Goal: Navigation & Orientation: Find specific page/section

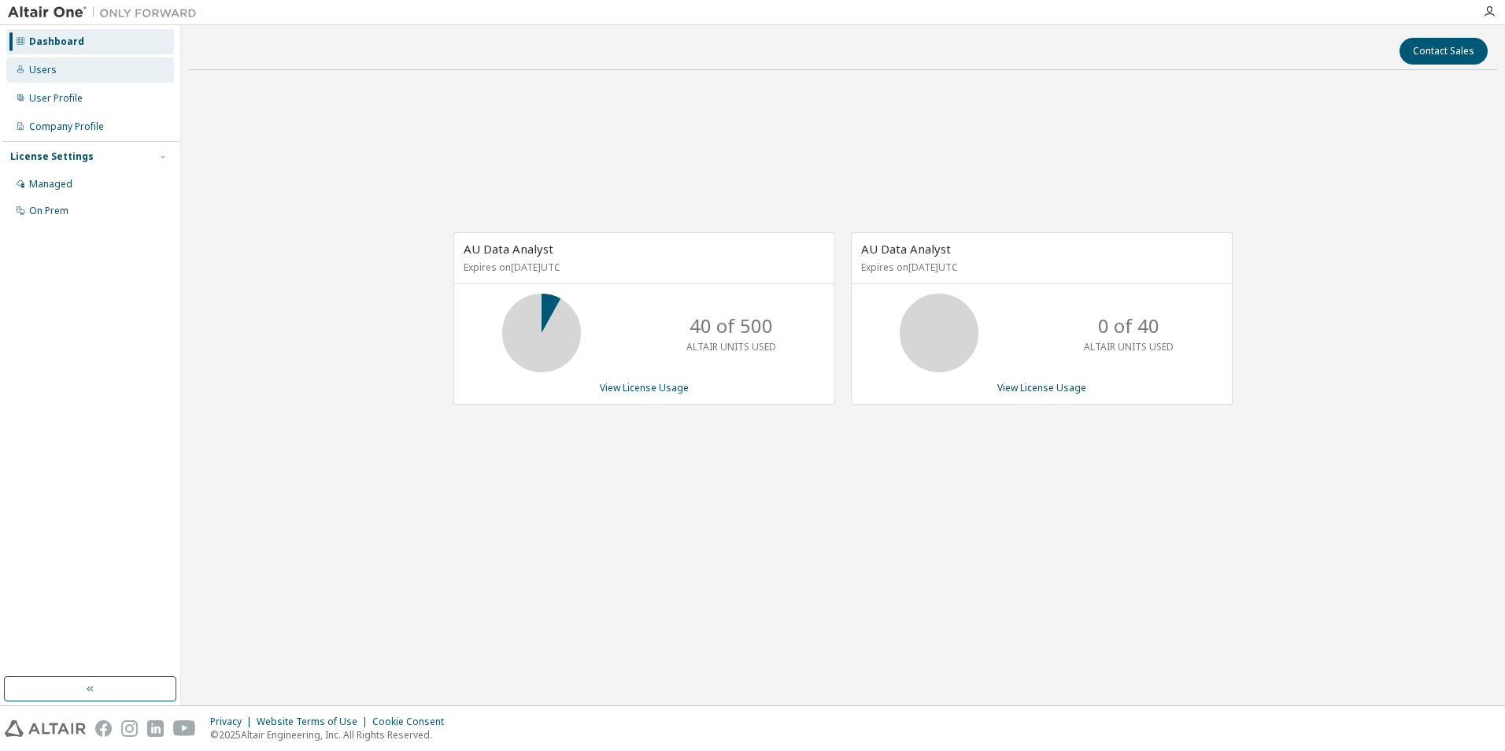
click at [61, 72] on div "Users" at bounding box center [90, 69] width 168 height 25
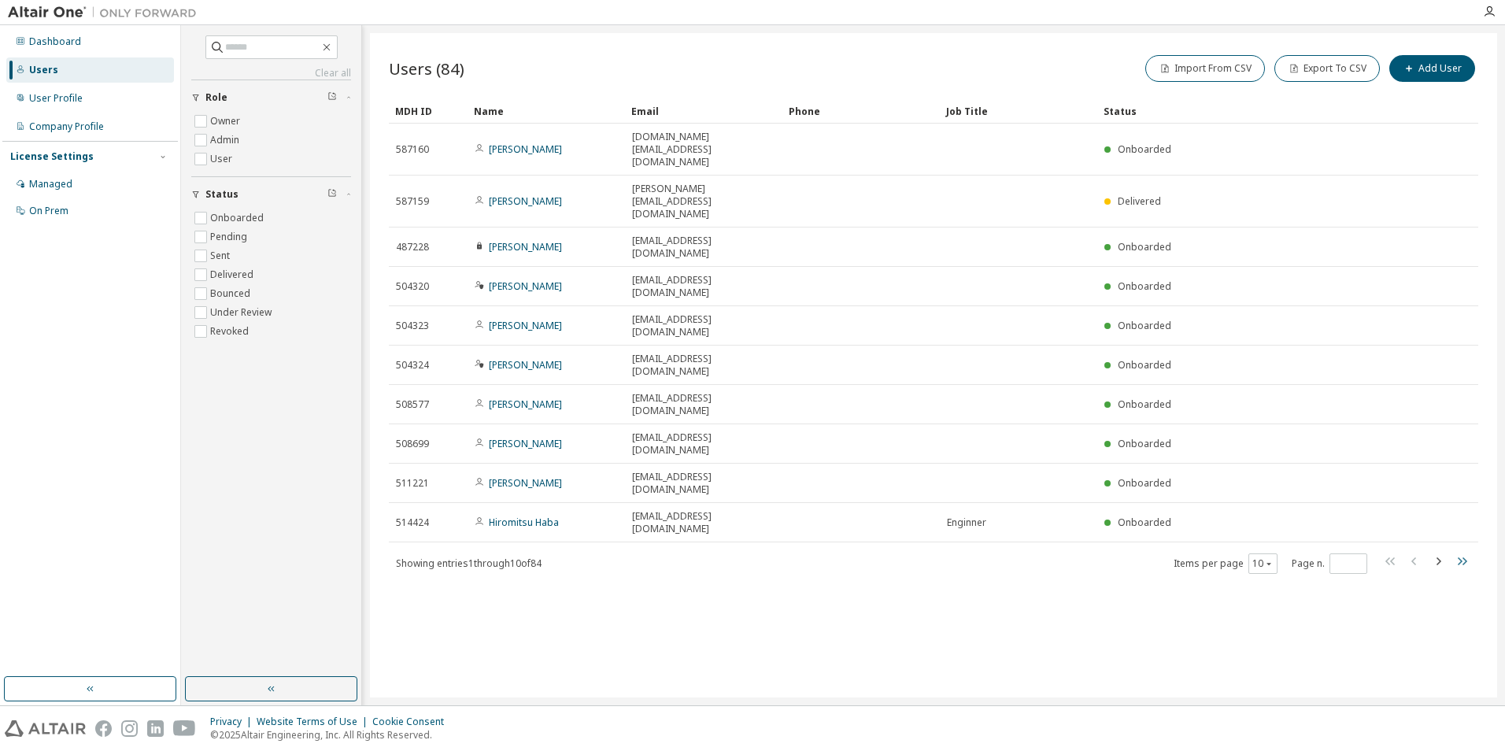
click at [1459, 552] on icon "button" at bounding box center [1462, 561] width 19 height 19
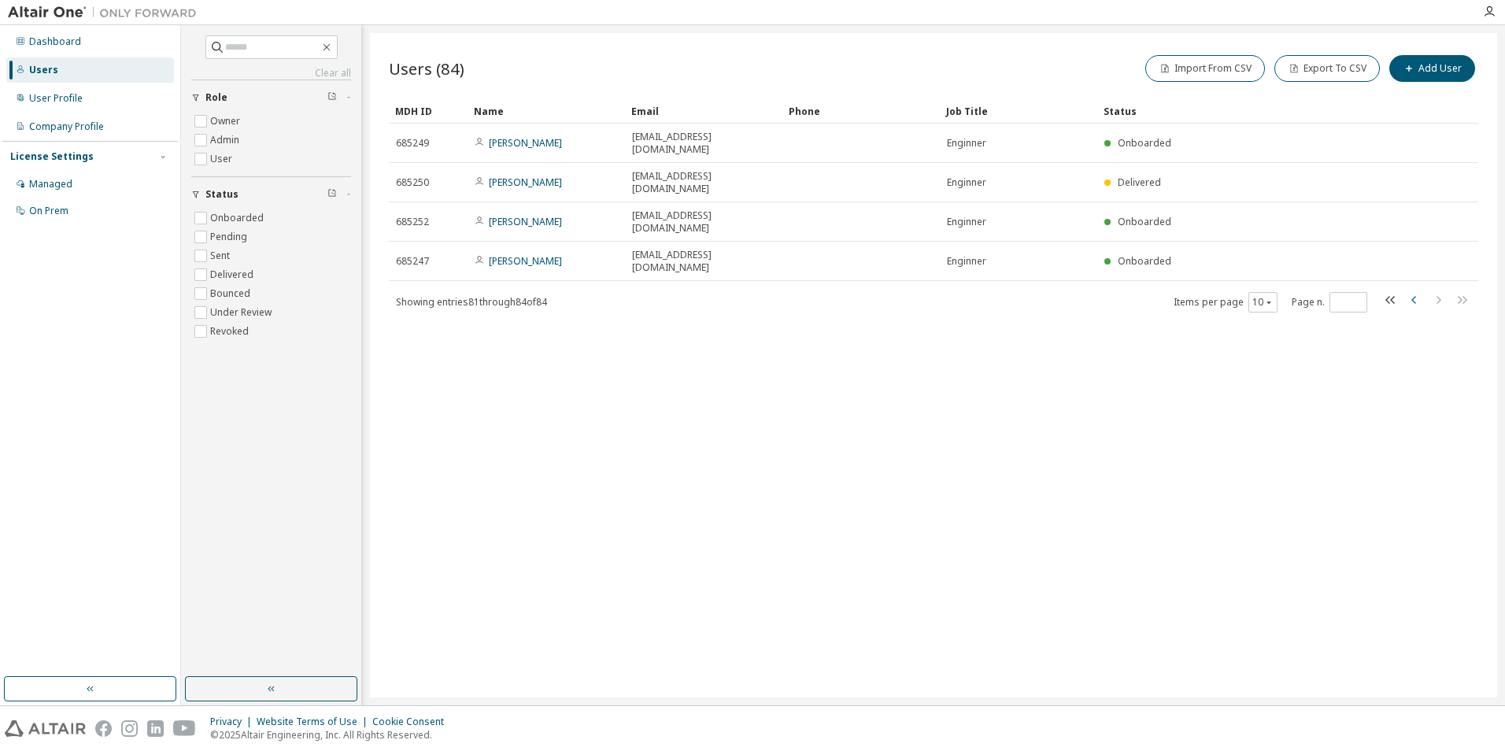
click at [1415, 296] on icon "button" at bounding box center [1414, 300] width 5 height 8
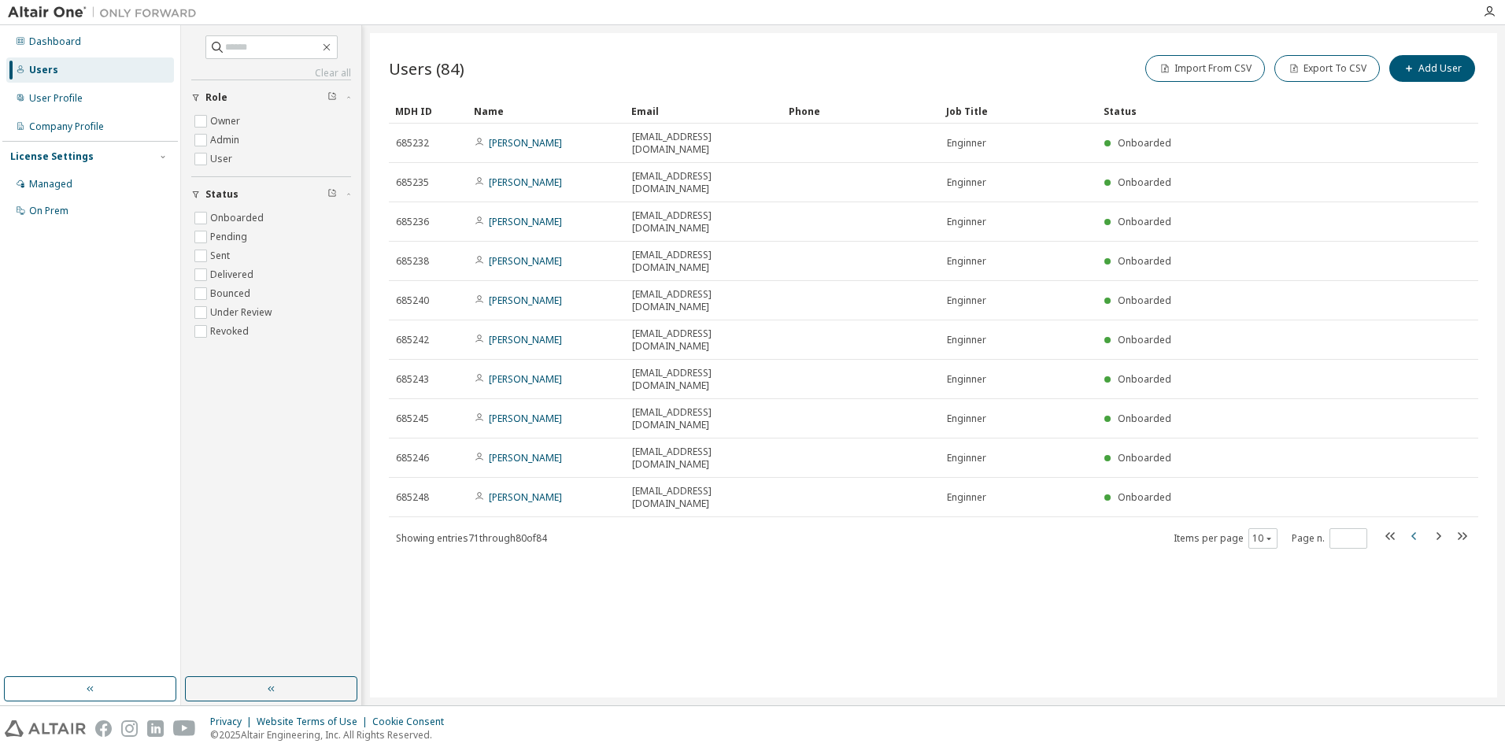
click at [1417, 527] on icon "button" at bounding box center [1414, 536] width 19 height 19
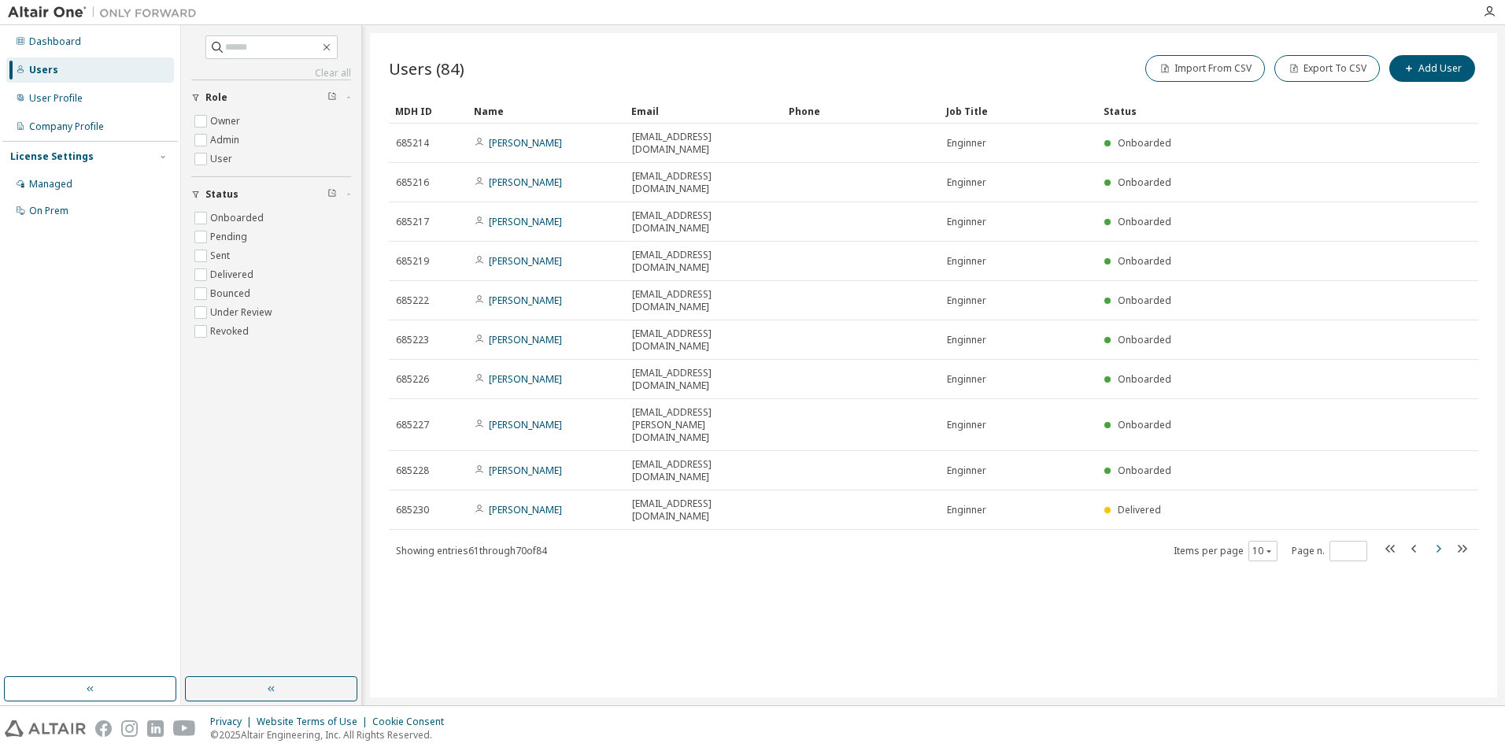
click at [1440, 545] on icon "button" at bounding box center [1439, 549] width 5 height 8
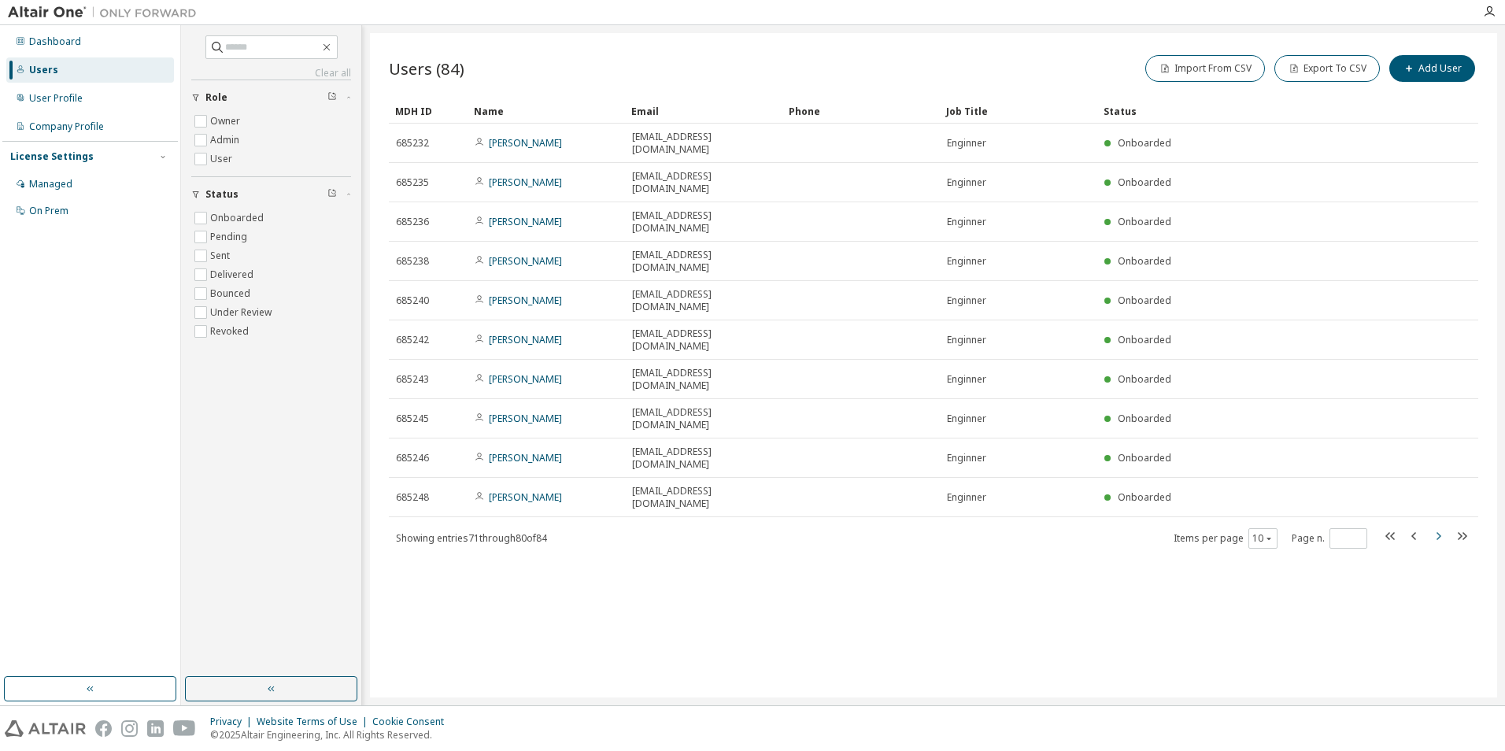
click at [1440, 532] on icon "button" at bounding box center [1439, 536] width 5 height 8
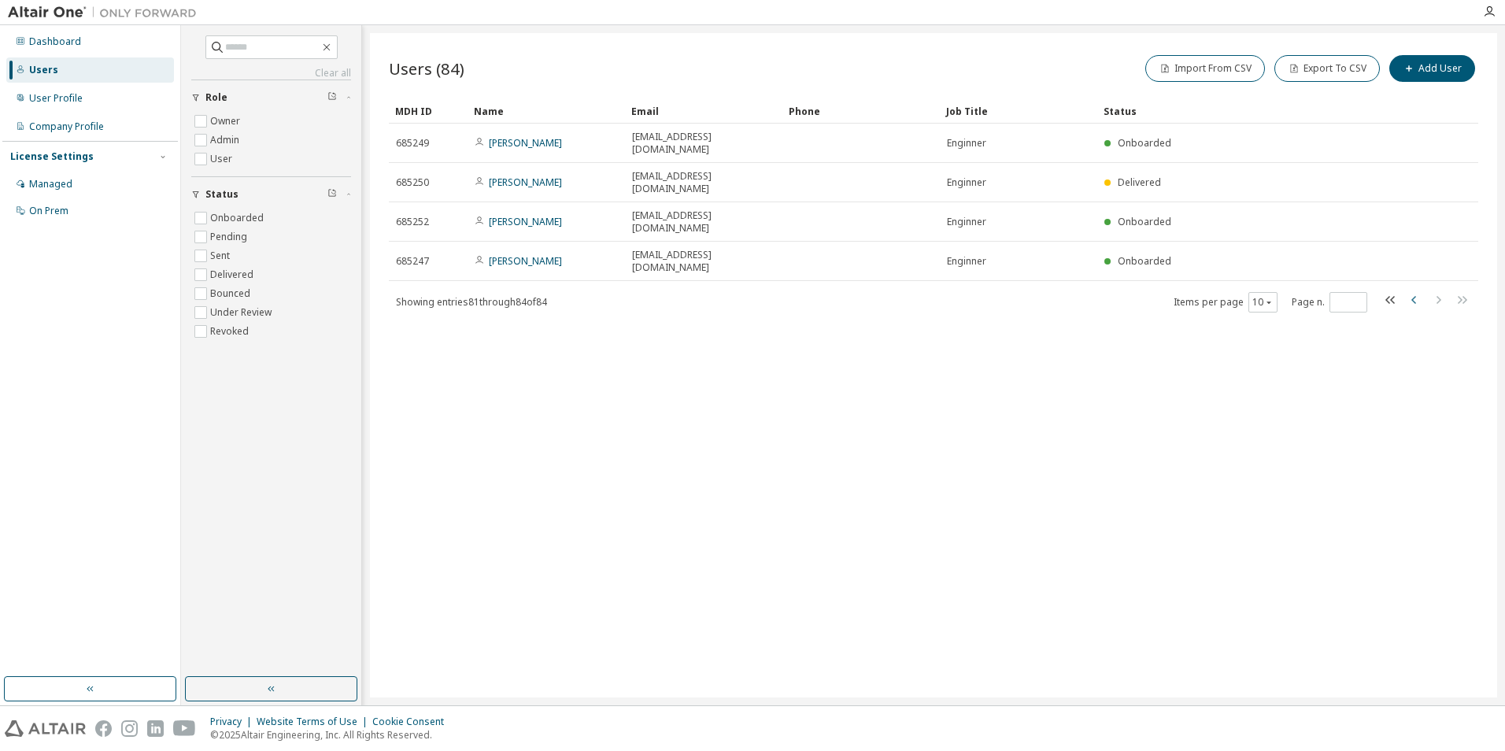
click at [1414, 291] on icon "button" at bounding box center [1414, 300] width 19 height 19
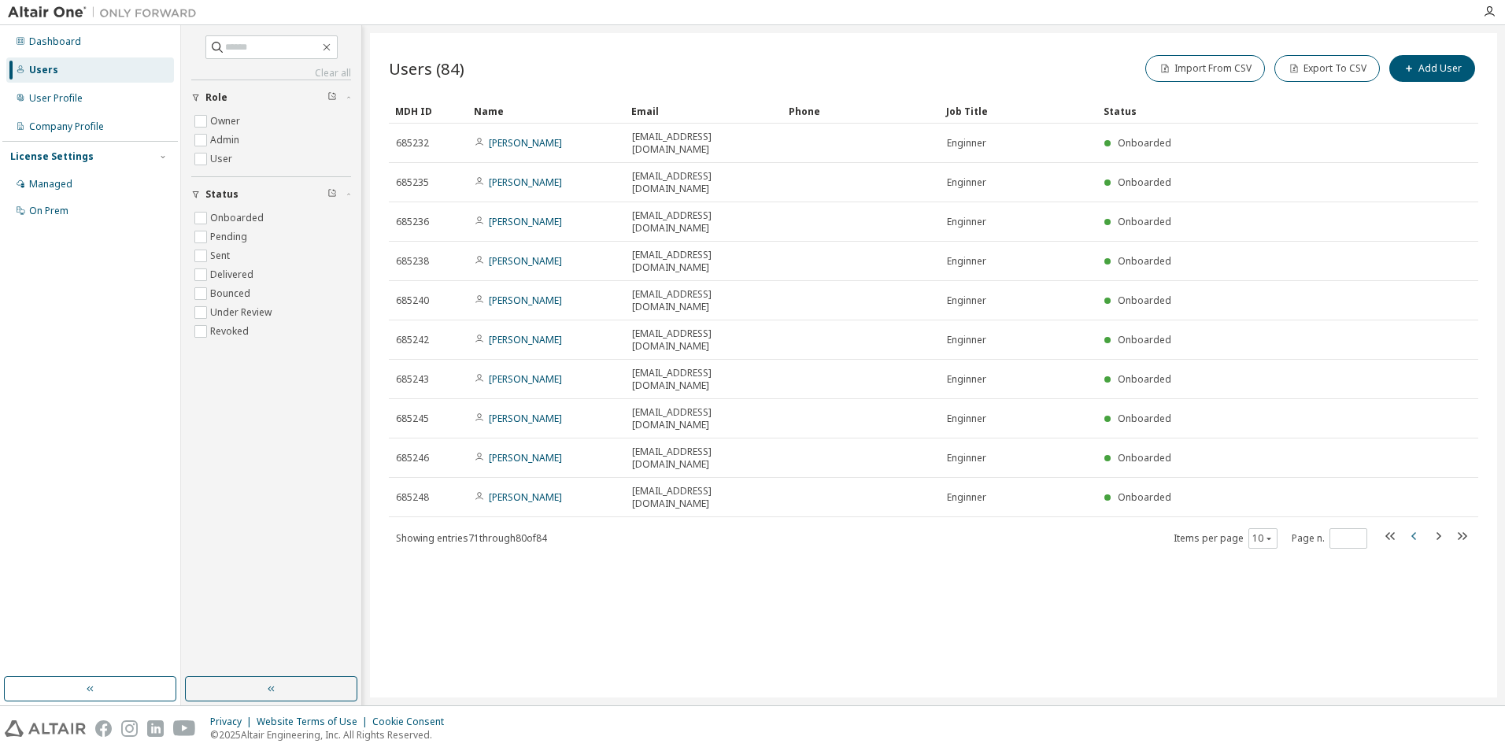
click at [1415, 527] on icon "button" at bounding box center [1414, 536] width 19 height 19
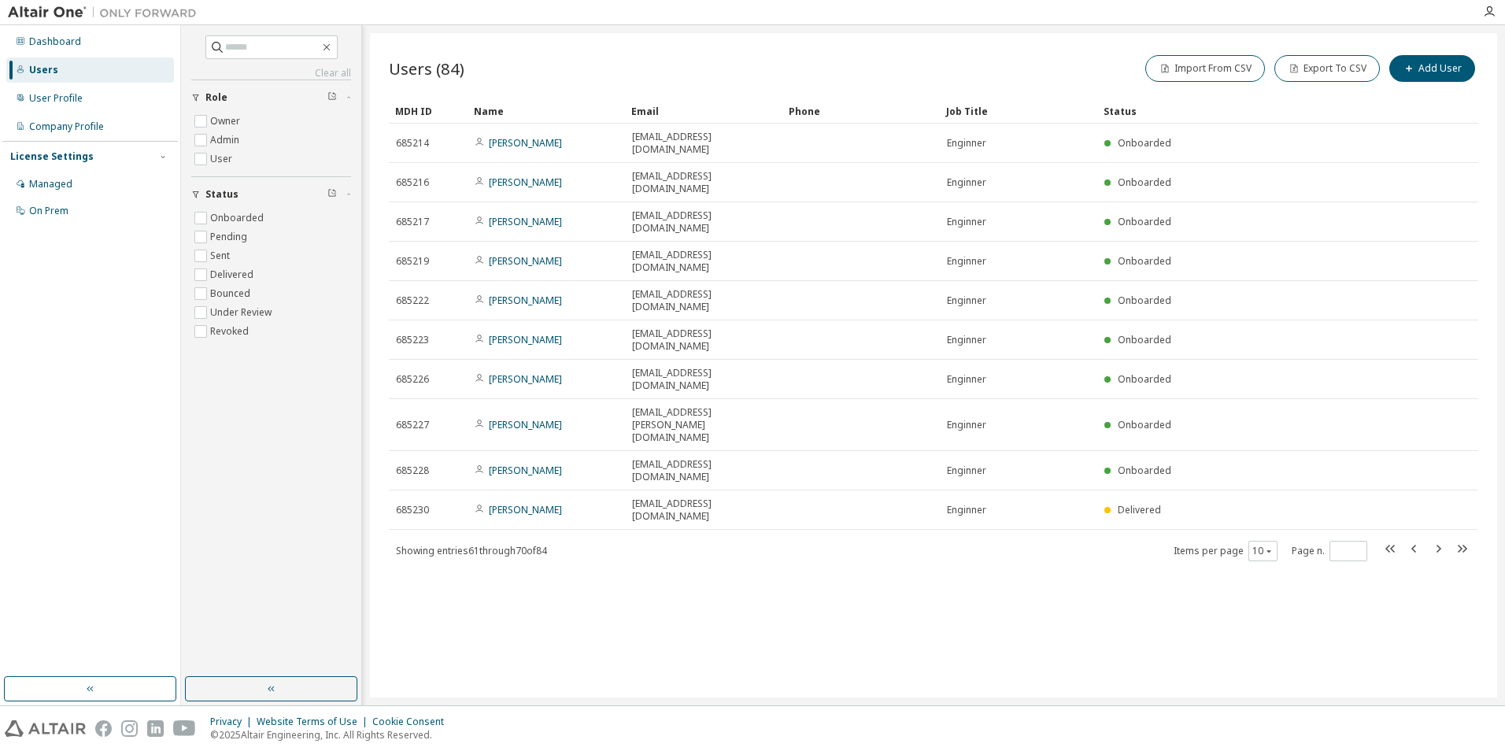
click at [1163, 517] on div "Users (84) Import From CSV Export To CSV Add User Clear Load Save Save As Field…" at bounding box center [933, 365] width 1127 height 664
click at [1413, 545] on icon "button" at bounding box center [1414, 549] width 5 height 8
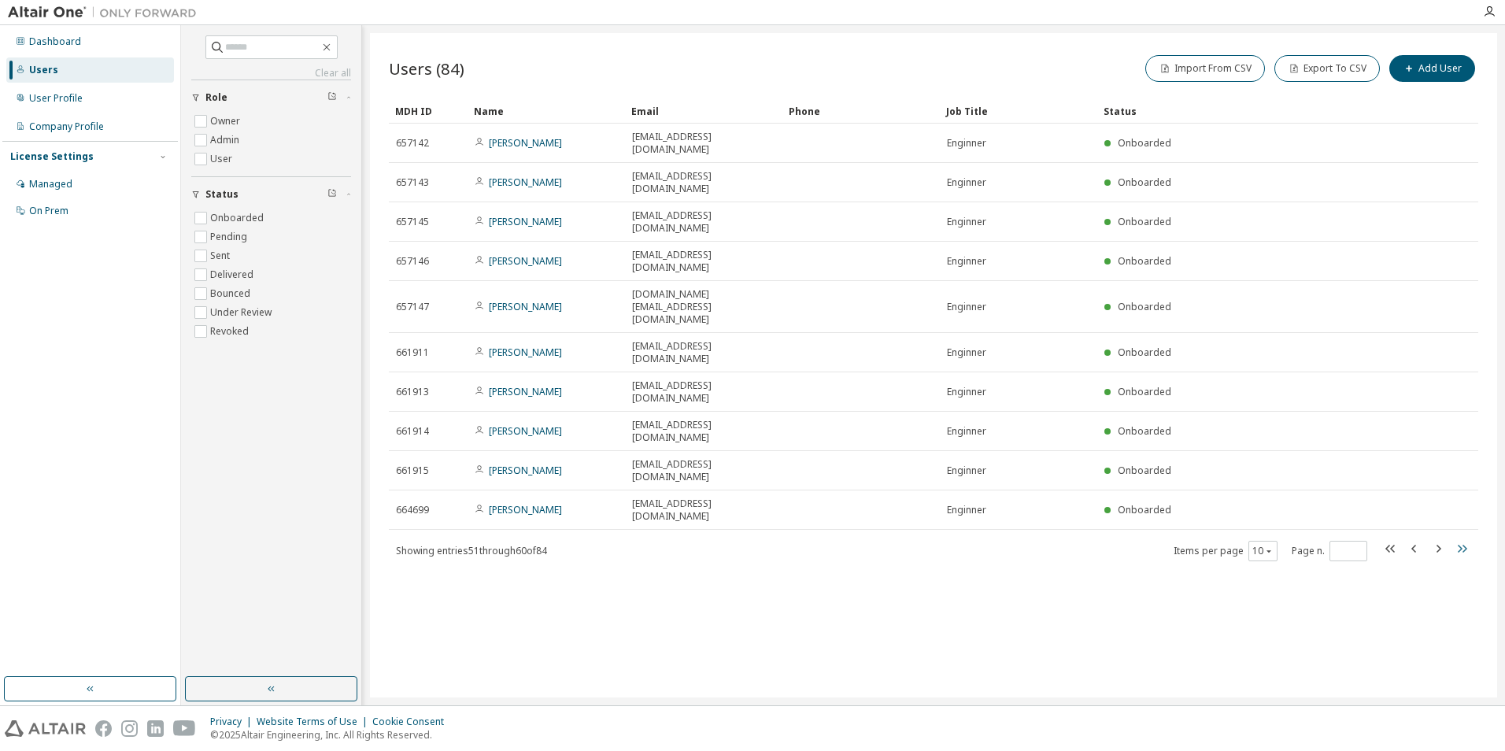
click at [1458, 539] on icon "button" at bounding box center [1462, 548] width 19 height 19
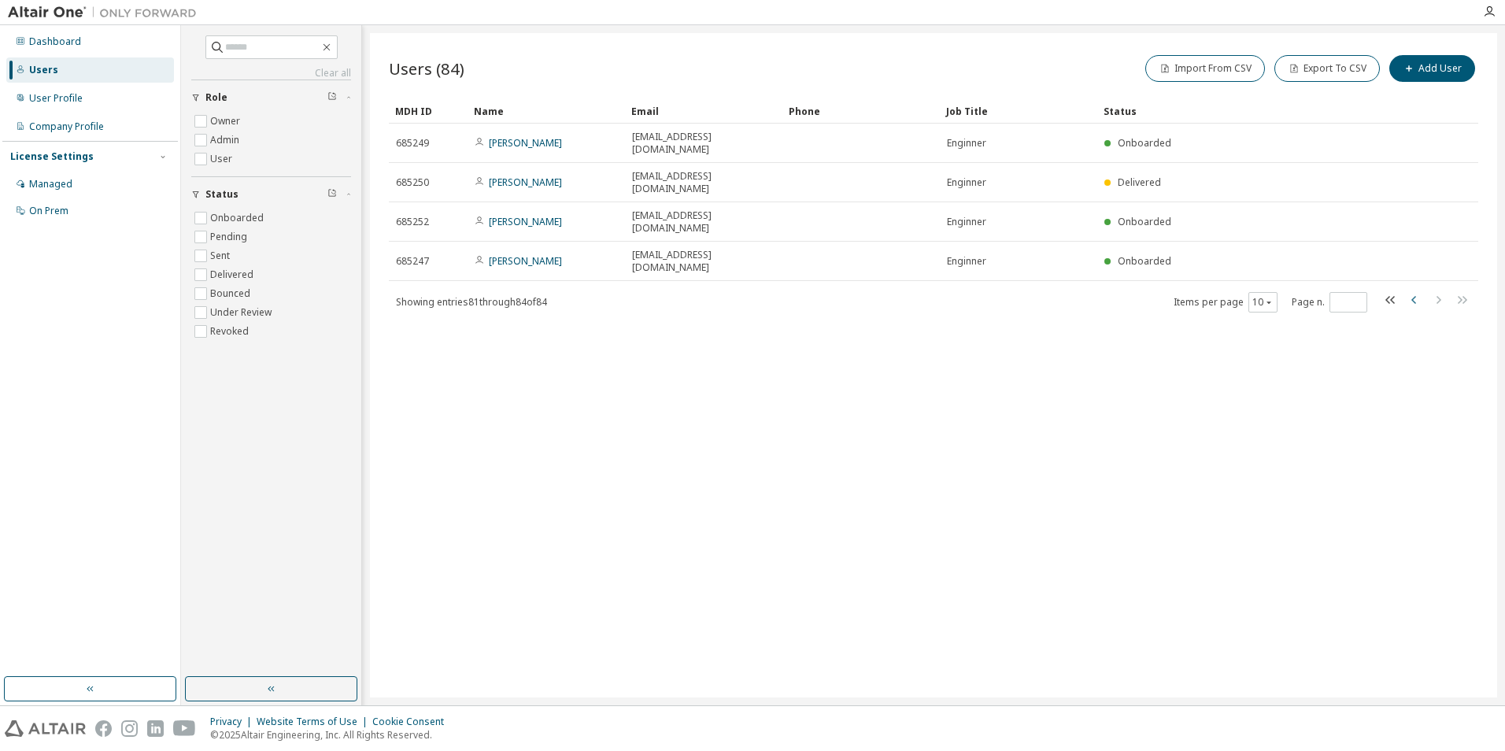
click at [1416, 291] on icon "button" at bounding box center [1414, 300] width 19 height 19
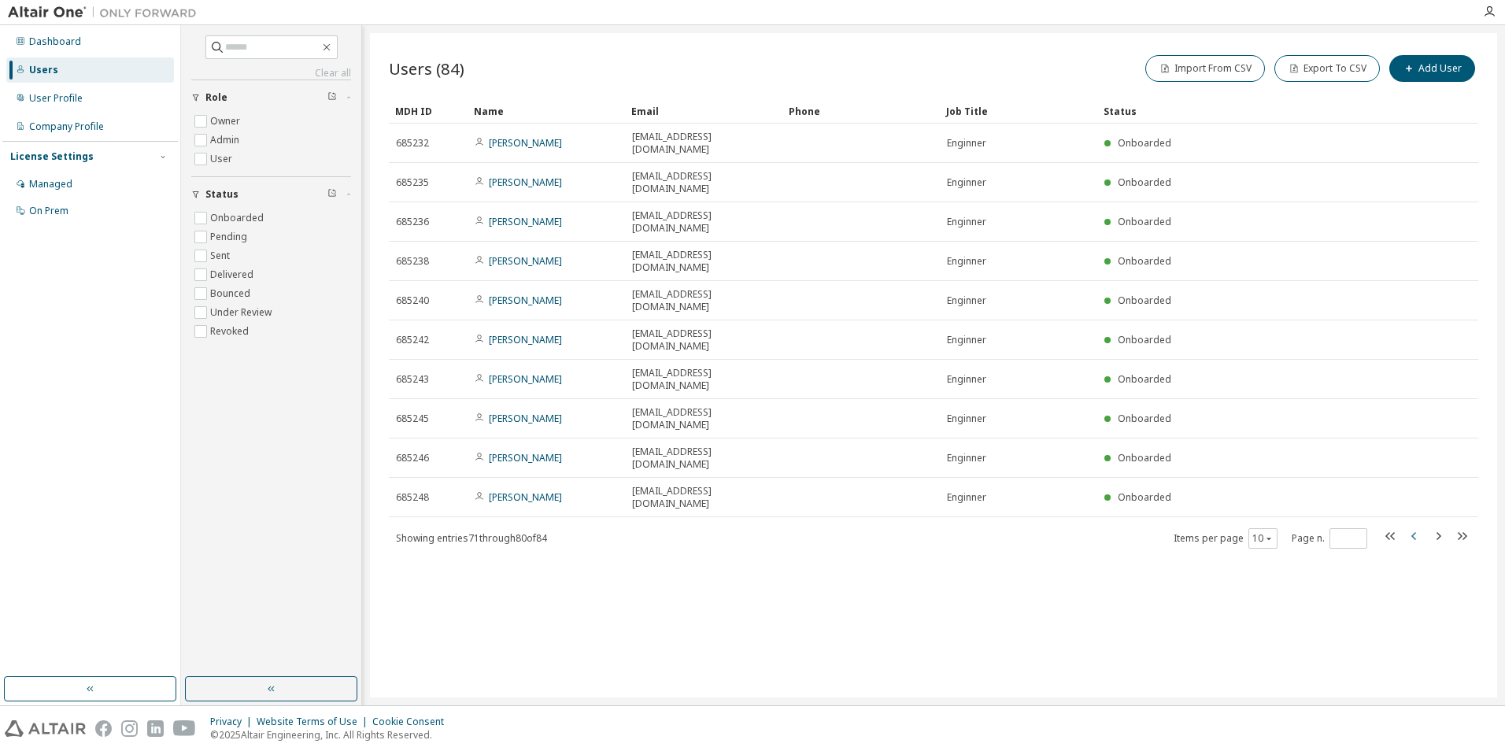
click at [1412, 527] on icon "button" at bounding box center [1414, 536] width 19 height 19
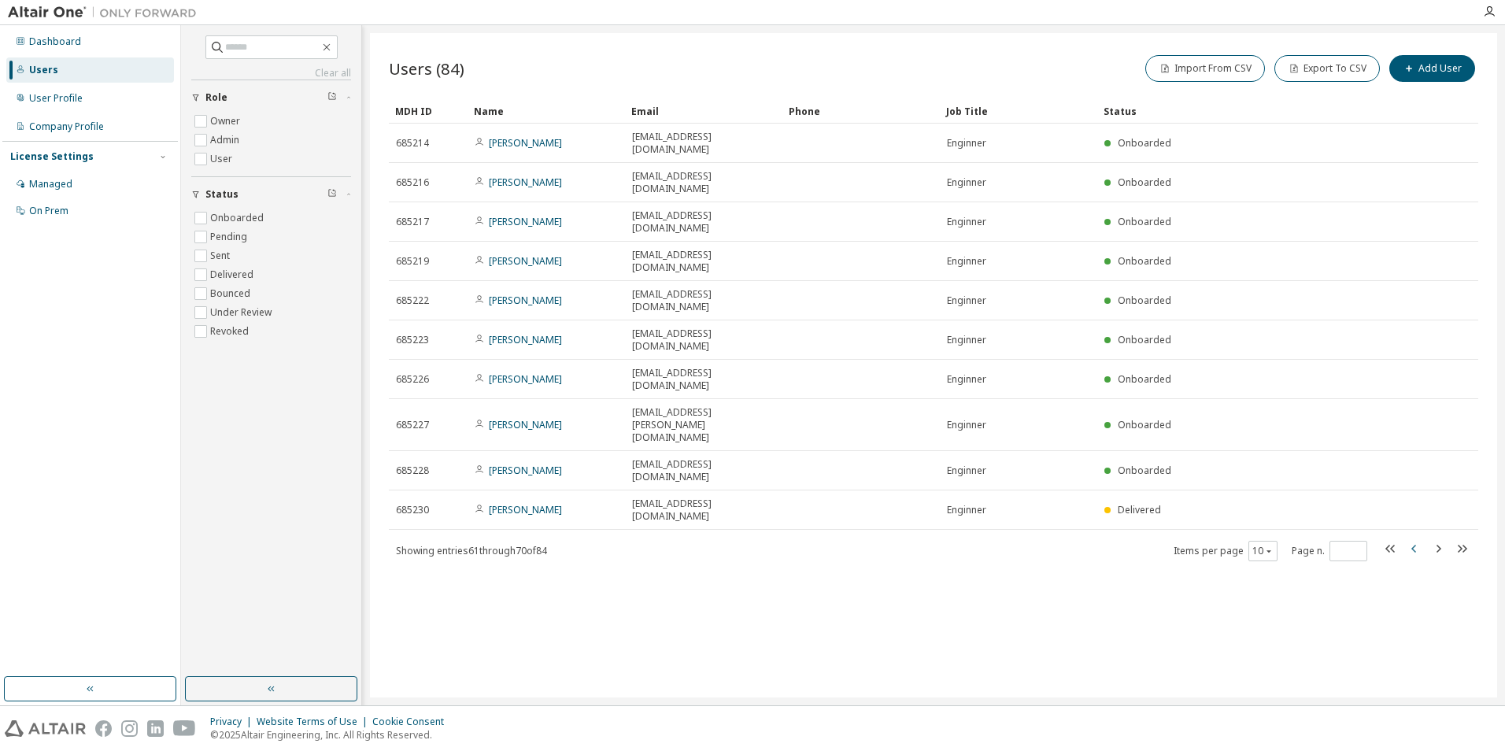
click at [1412, 539] on icon "button" at bounding box center [1414, 548] width 19 height 19
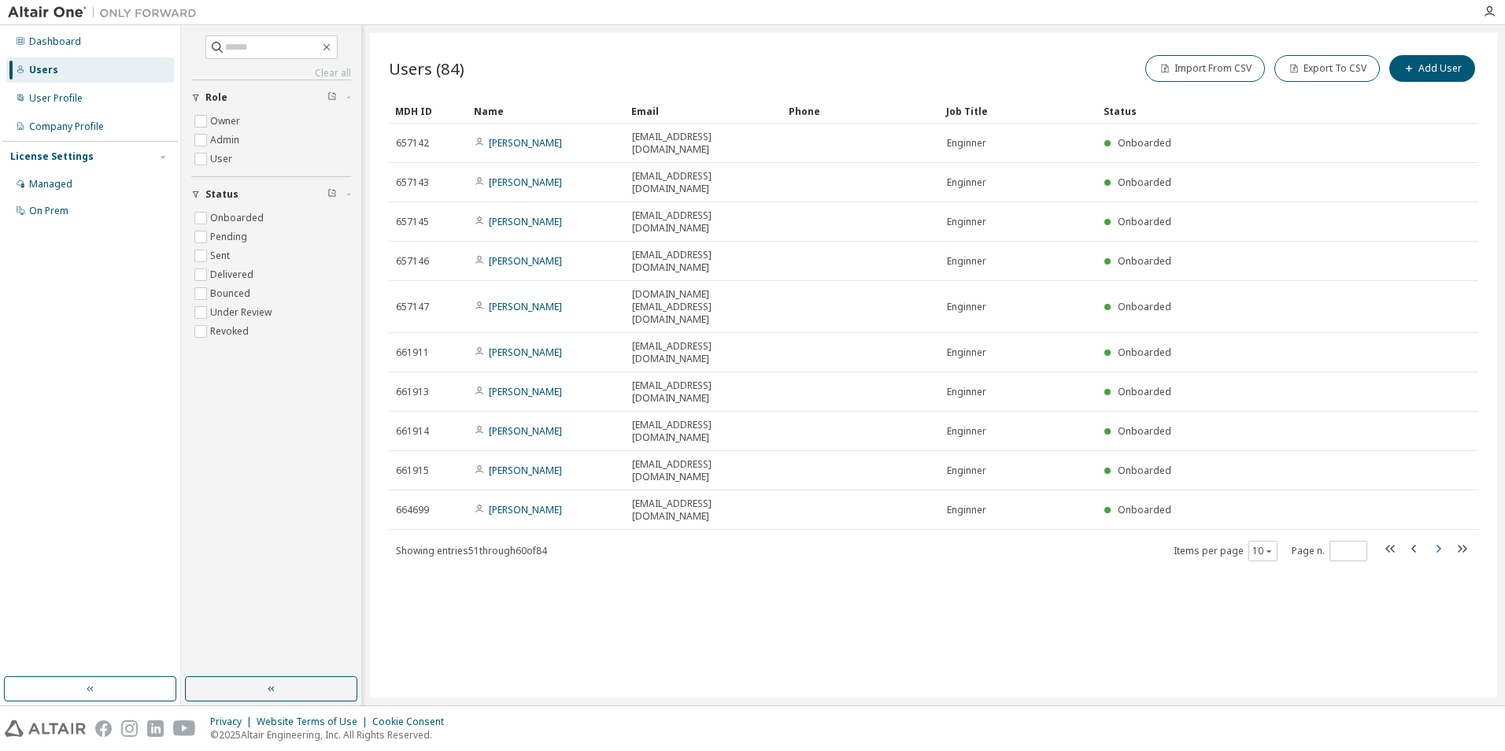
click at [1438, 539] on icon "button" at bounding box center [1438, 548] width 19 height 19
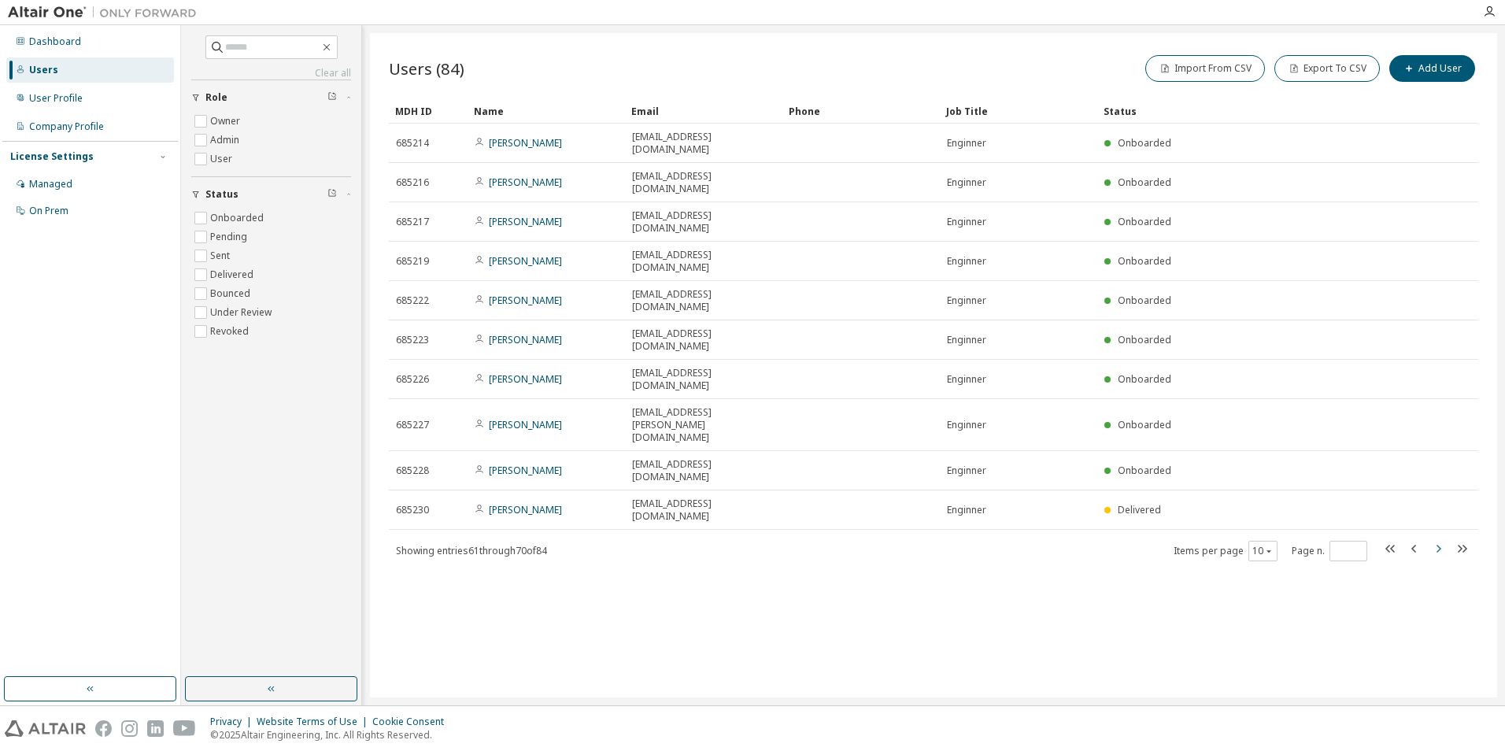
click at [1438, 539] on icon "button" at bounding box center [1438, 548] width 19 height 19
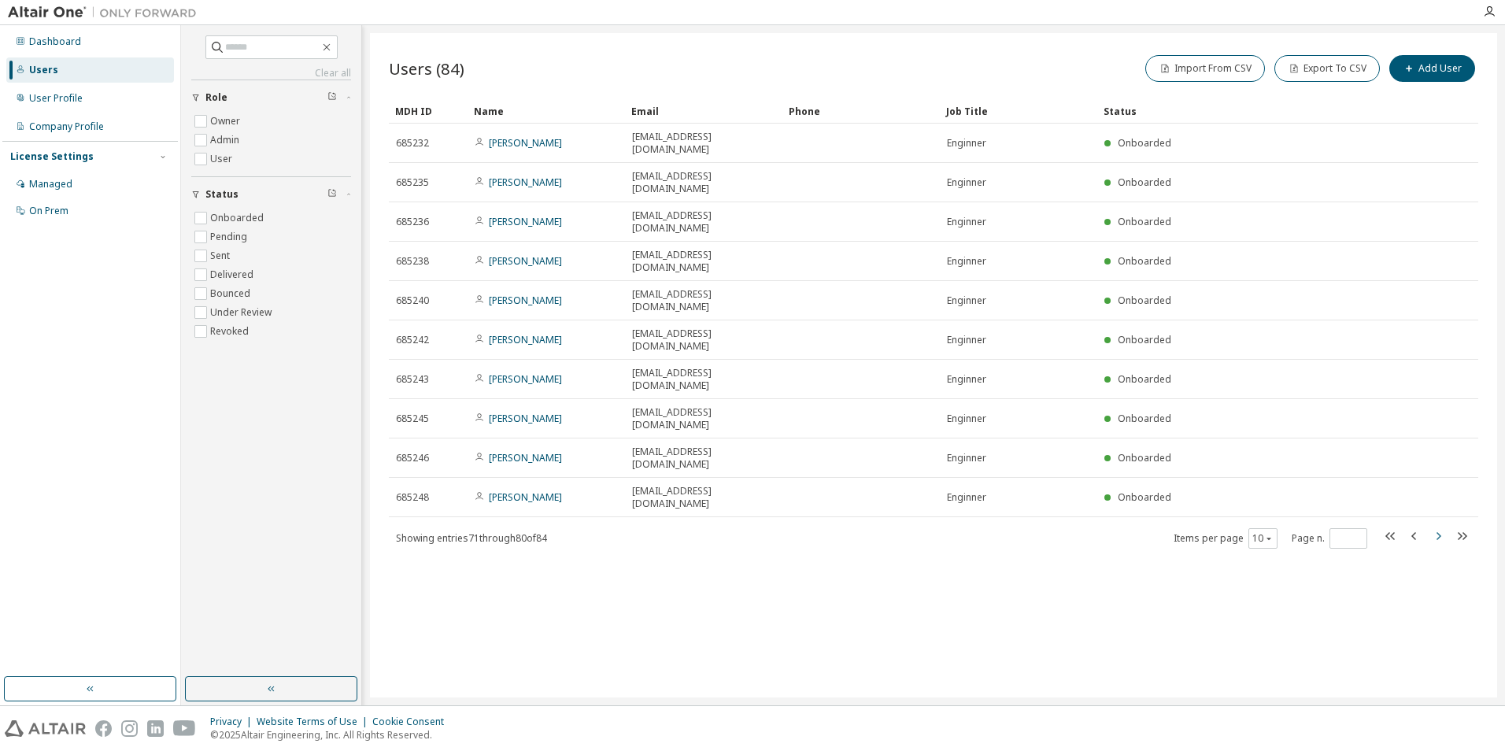
click at [1436, 527] on icon "button" at bounding box center [1438, 536] width 19 height 19
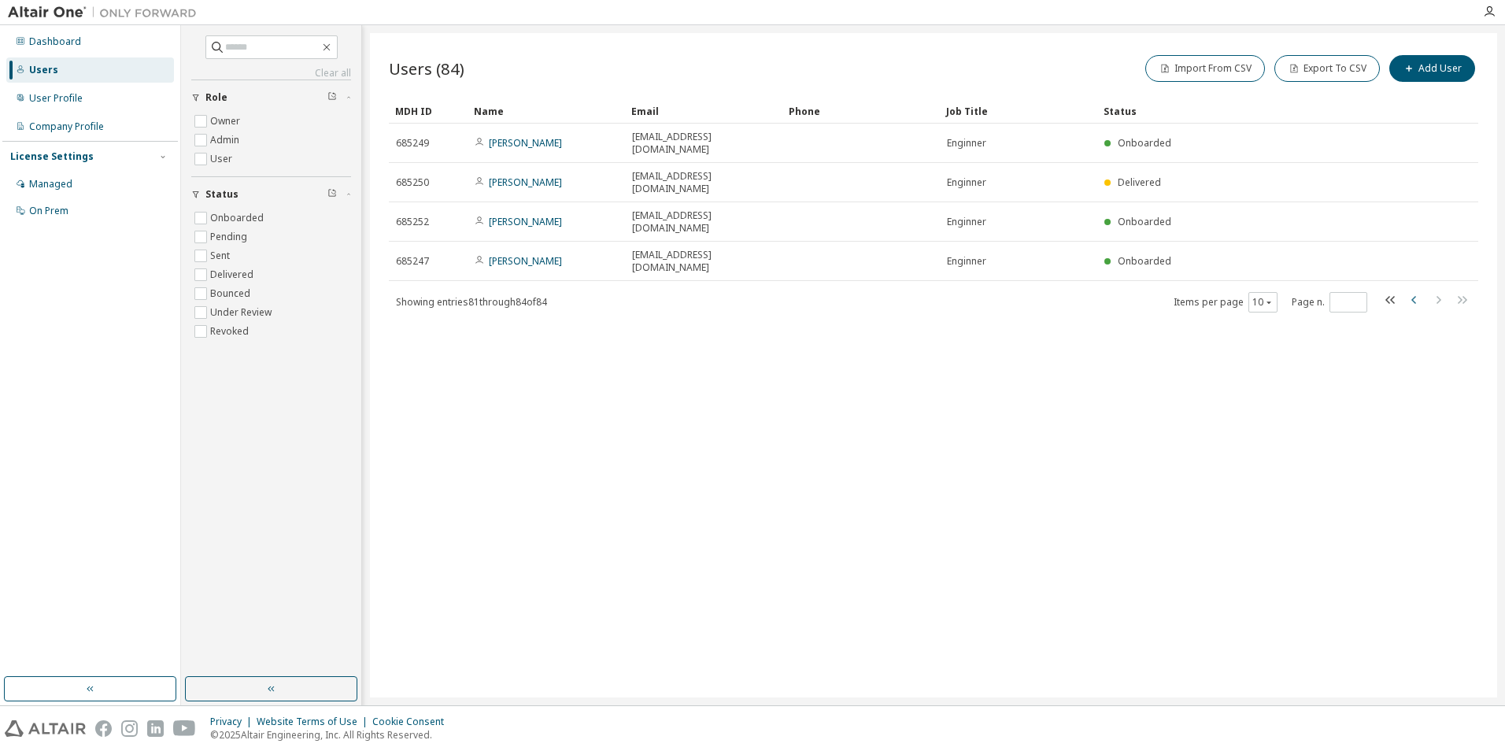
click at [1412, 296] on icon "button" at bounding box center [1414, 300] width 5 height 8
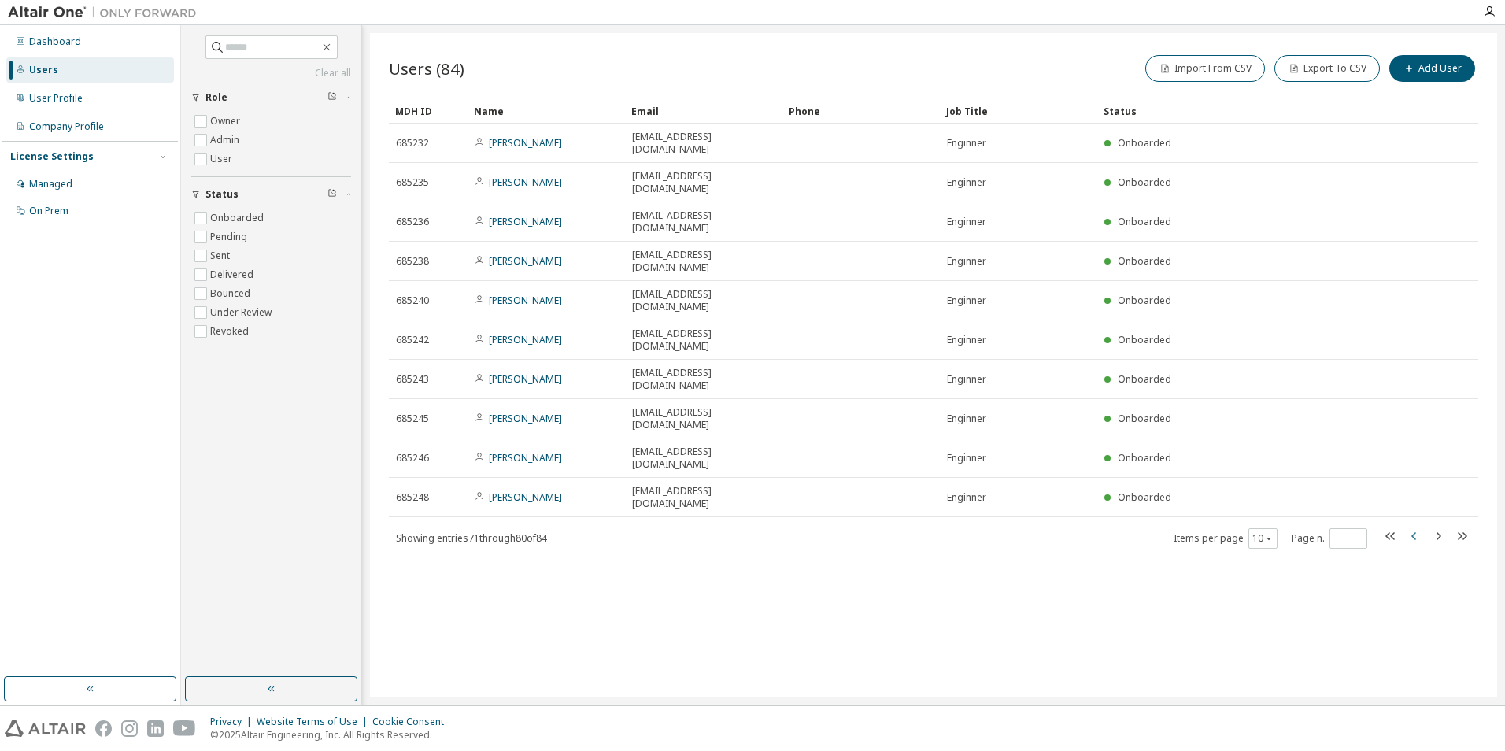
click at [1410, 527] on icon "button" at bounding box center [1414, 536] width 19 height 19
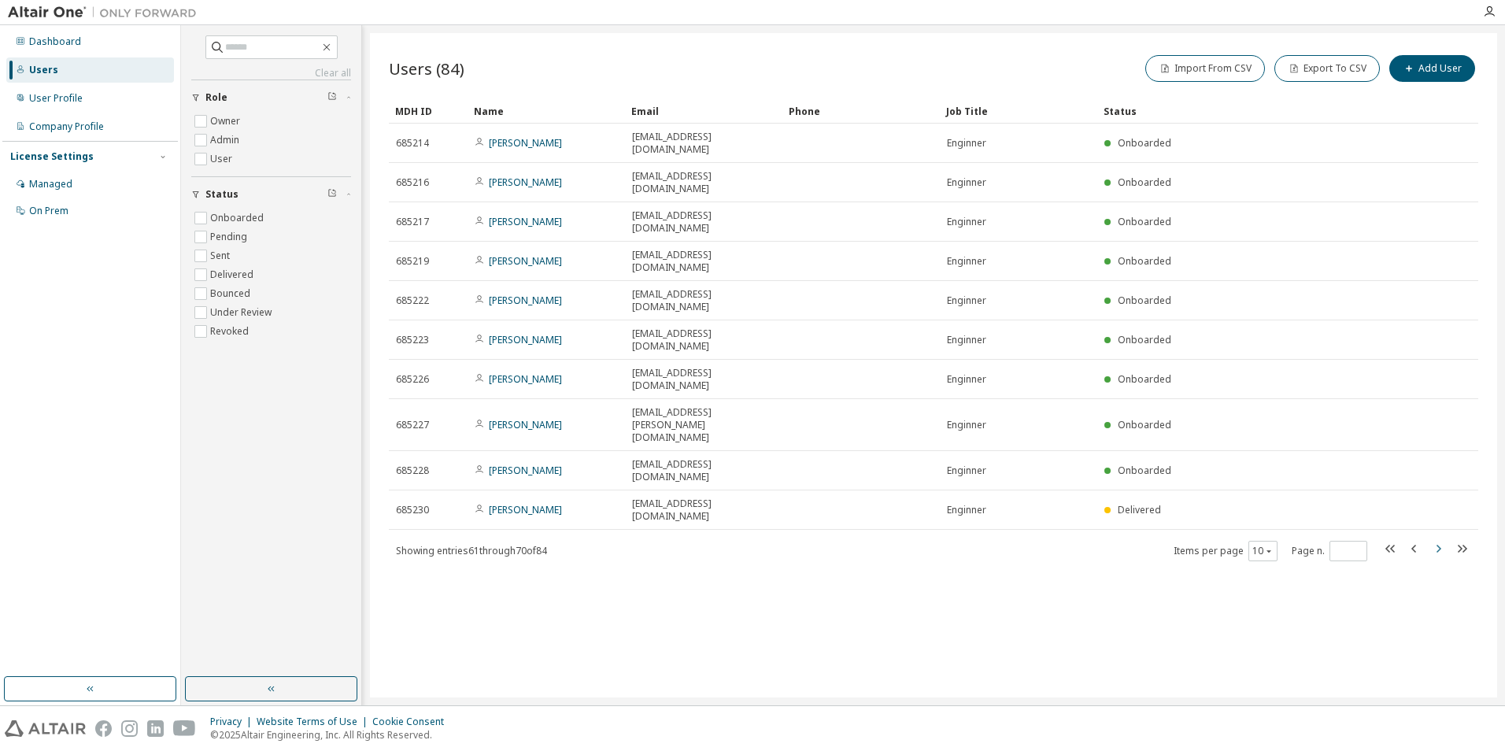
click at [1437, 539] on icon "button" at bounding box center [1438, 548] width 19 height 19
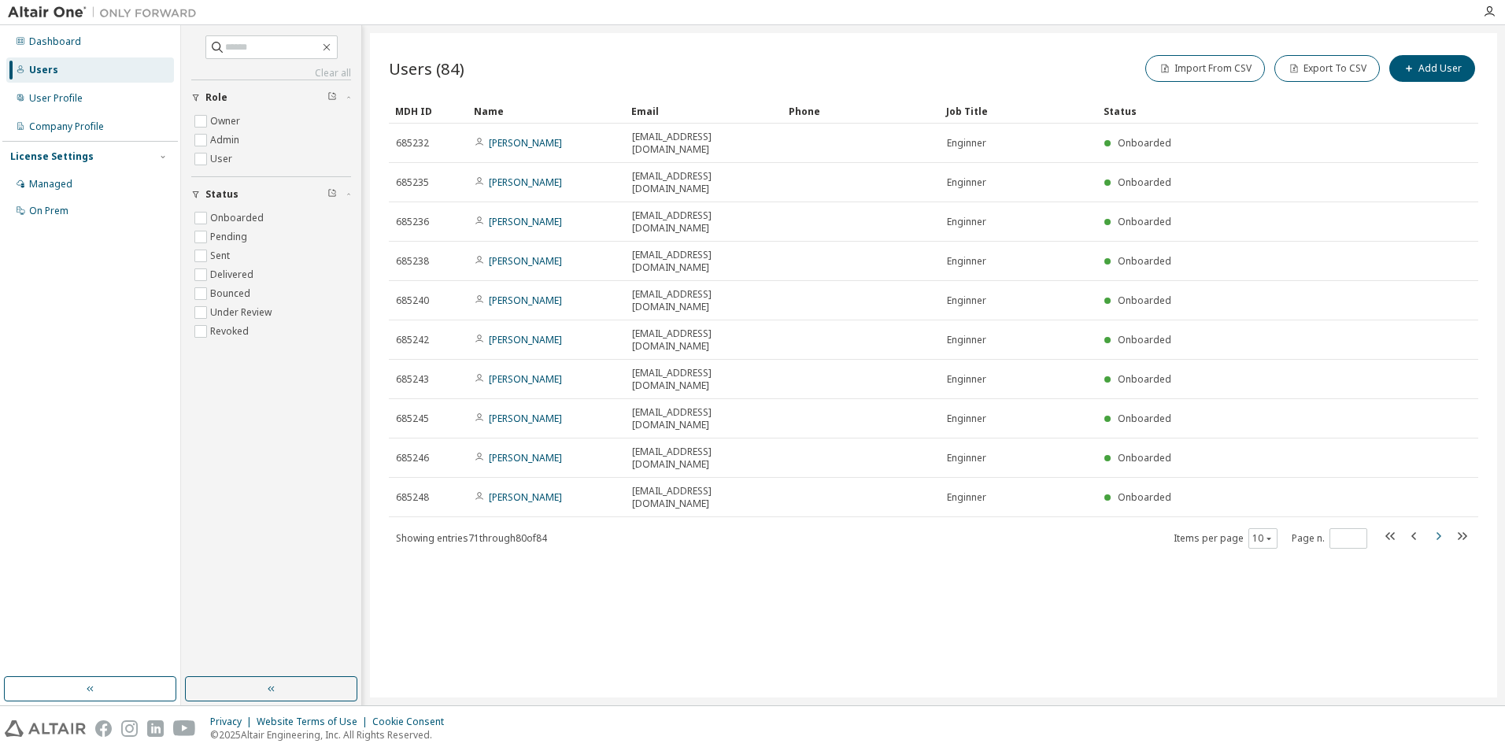
click at [1437, 527] on icon "button" at bounding box center [1438, 536] width 19 height 19
type input "*"
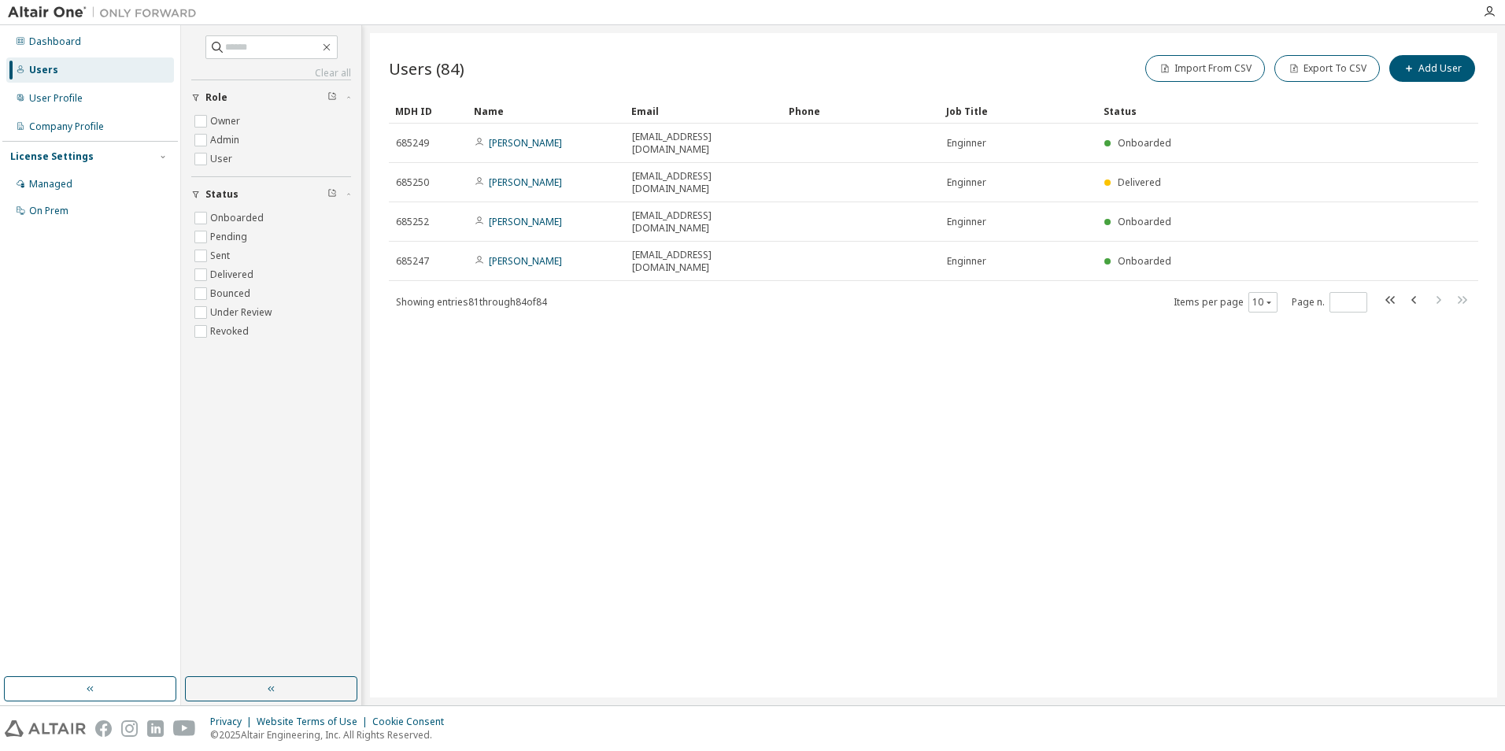
drag, startPoint x: 1016, startPoint y: 342, endPoint x: 1030, endPoint y: 342, distance: 14.2
click at [1016, 342] on div "Users (84) Import From CSV Export To CSV Add User Clear Load Save Save As Field…" at bounding box center [933, 365] width 1127 height 664
click at [87, 65] on div "Users" at bounding box center [90, 69] width 168 height 25
click at [65, 44] on div "Dashboard" at bounding box center [55, 41] width 52 height 13
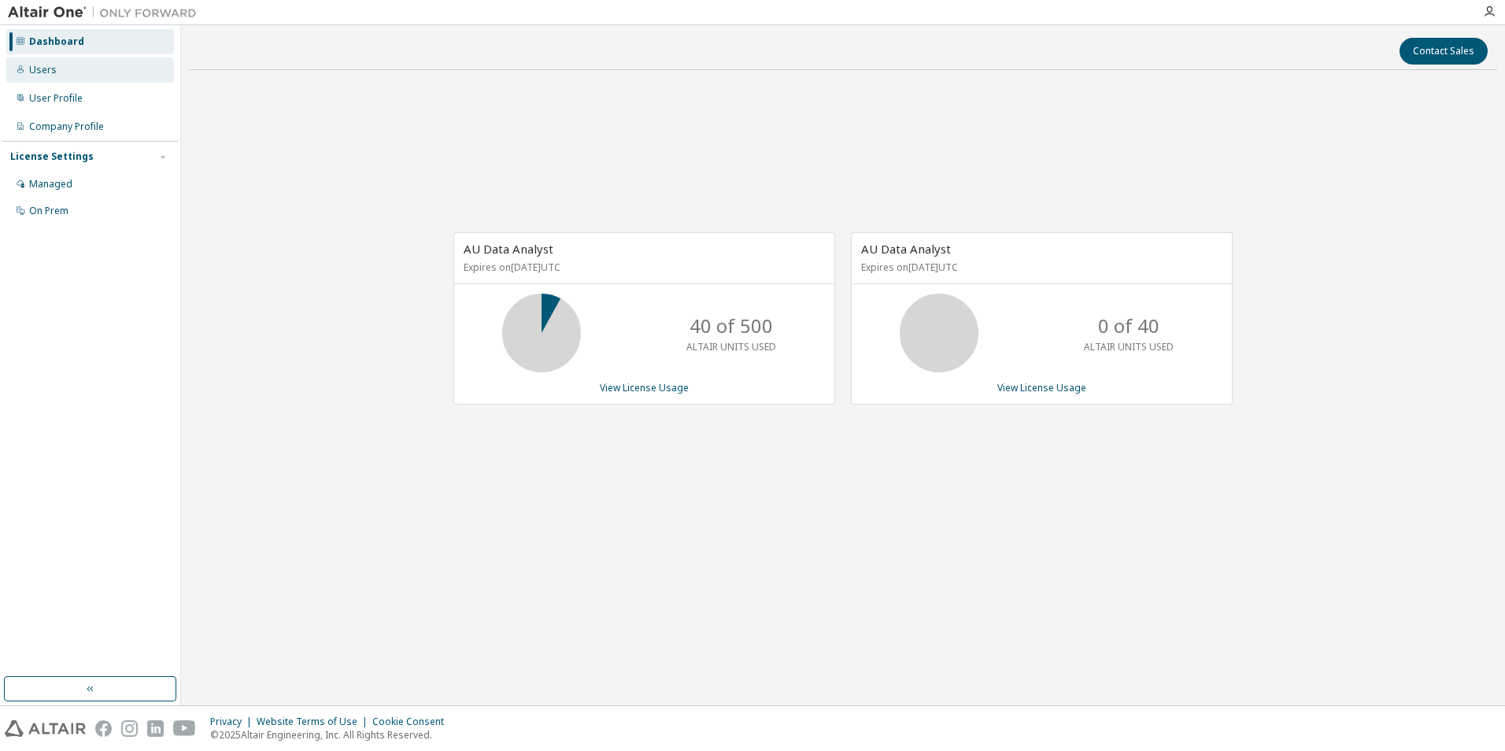
click at [61, 70] on div "Users" at bounding box center [90, 69] width 168 height 25
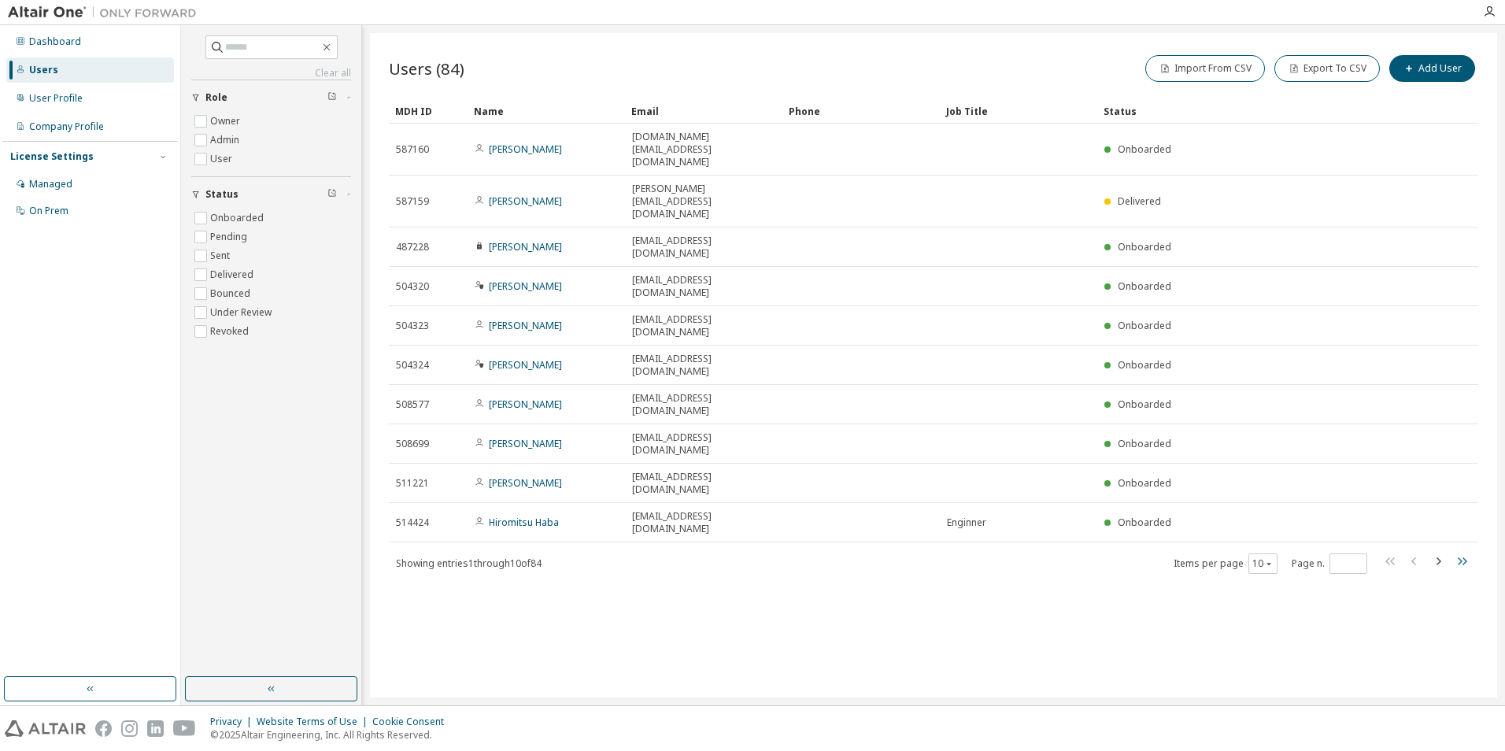
click at [1458, 557] on icon "button" at bounding box center [1462, 561] width 9 height 8
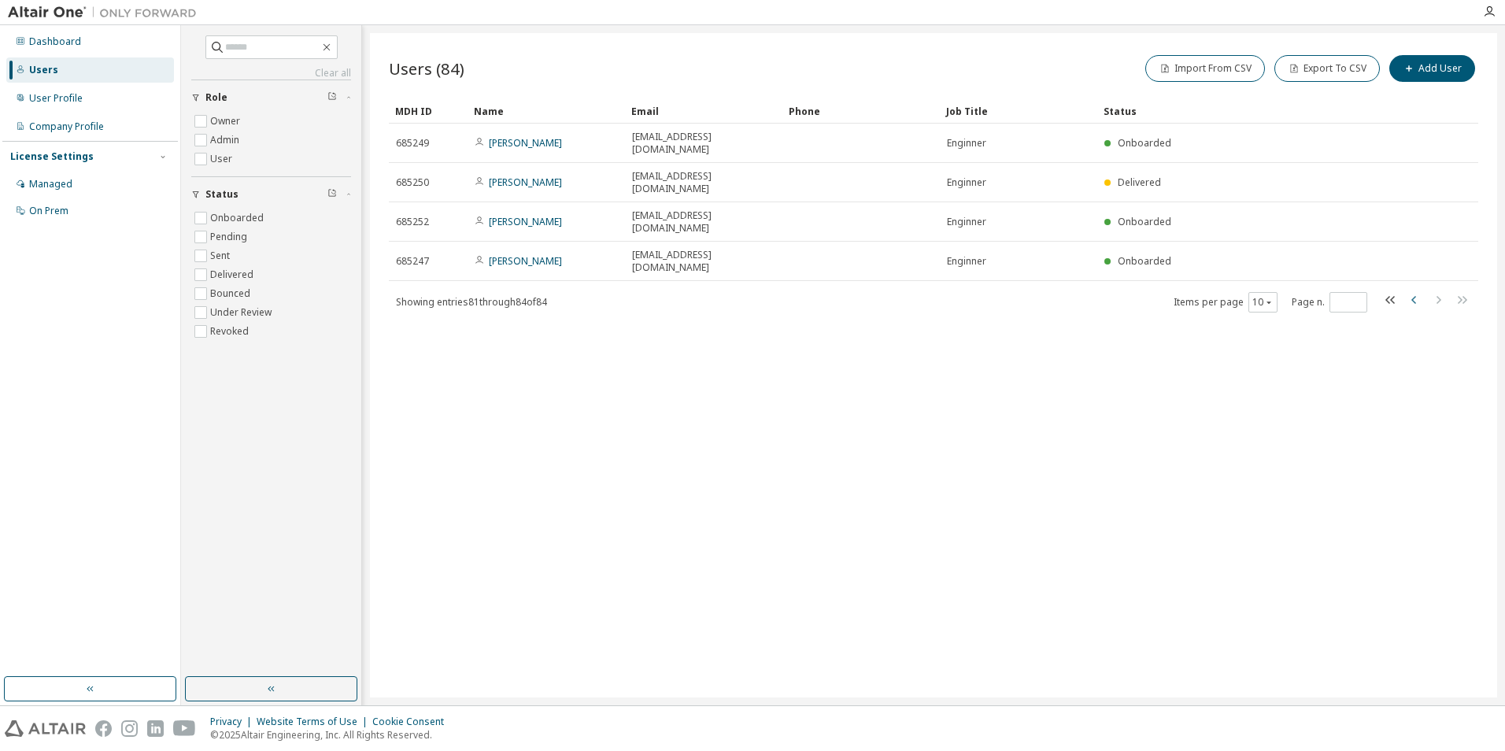
click at [1416, 291] on icon "button" at bounding box center [1414, 300] width 19 height 19
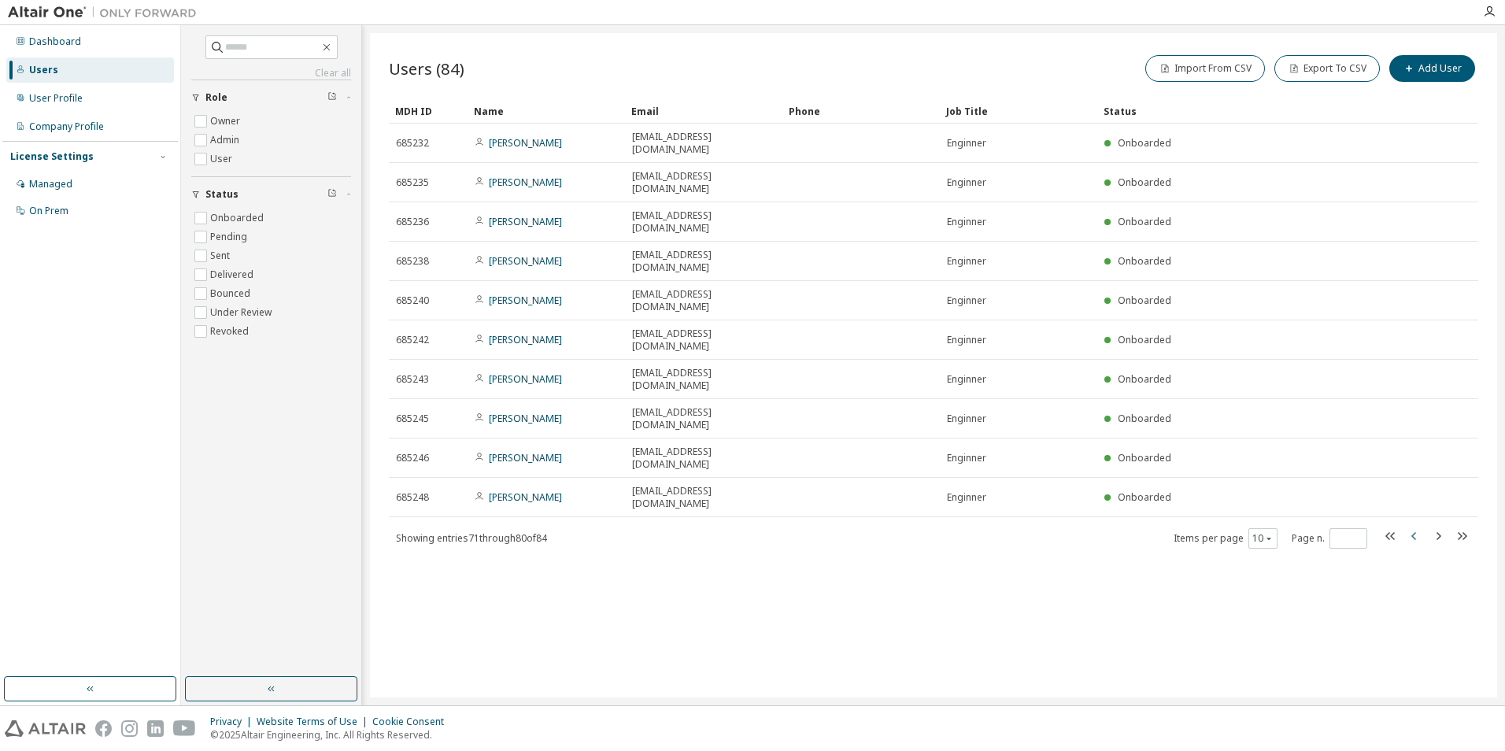
click at [1413, 527] on icon "button" at bounding box center [1414, 536] width 19 height 19
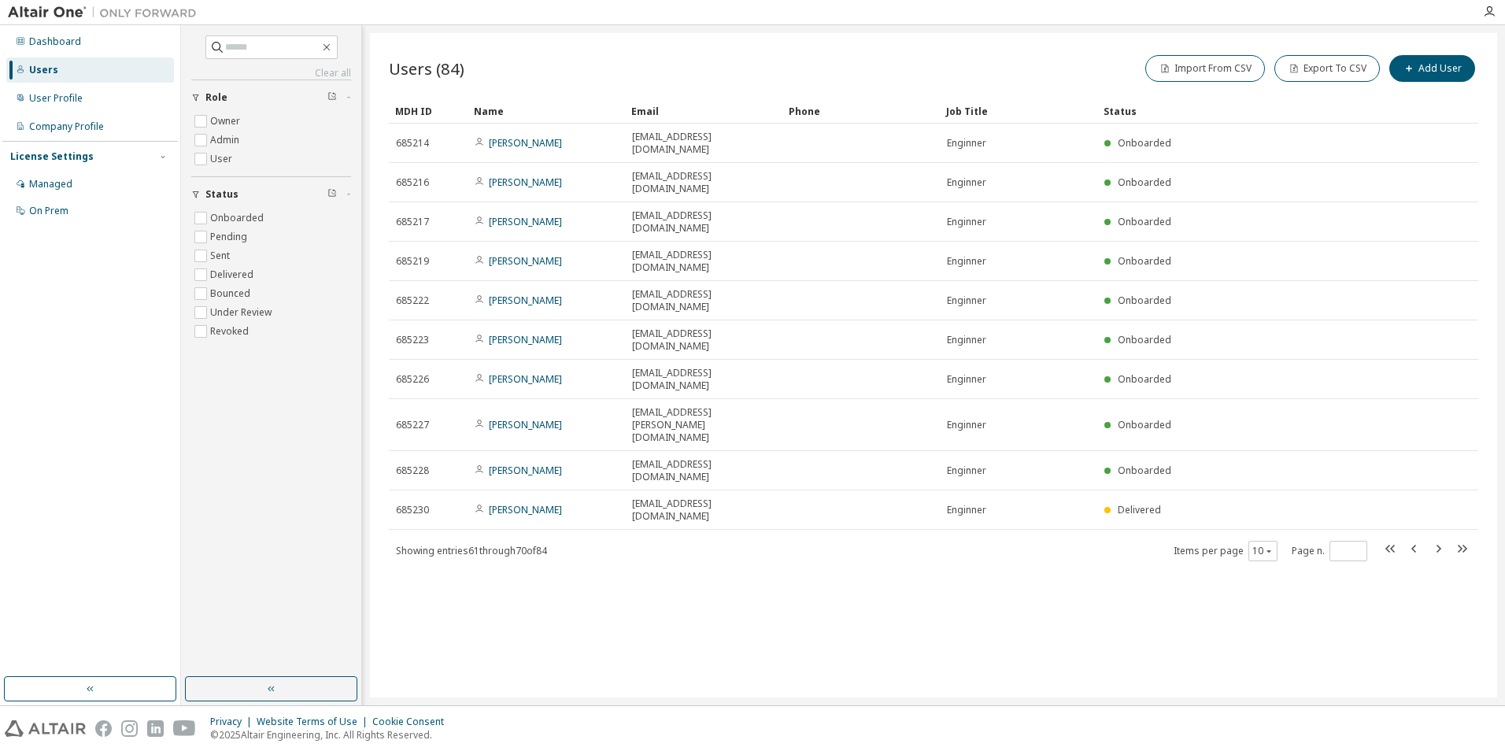
click at [1472, 539] on div "Showing entries 61 through 70 of 84 Items per page 10 Page n. *" at bounding box center [934, 550] width 1090 height 23
click at [1461, 545] on icon "button" at bounding box center [1462, 549] width 9 height 8
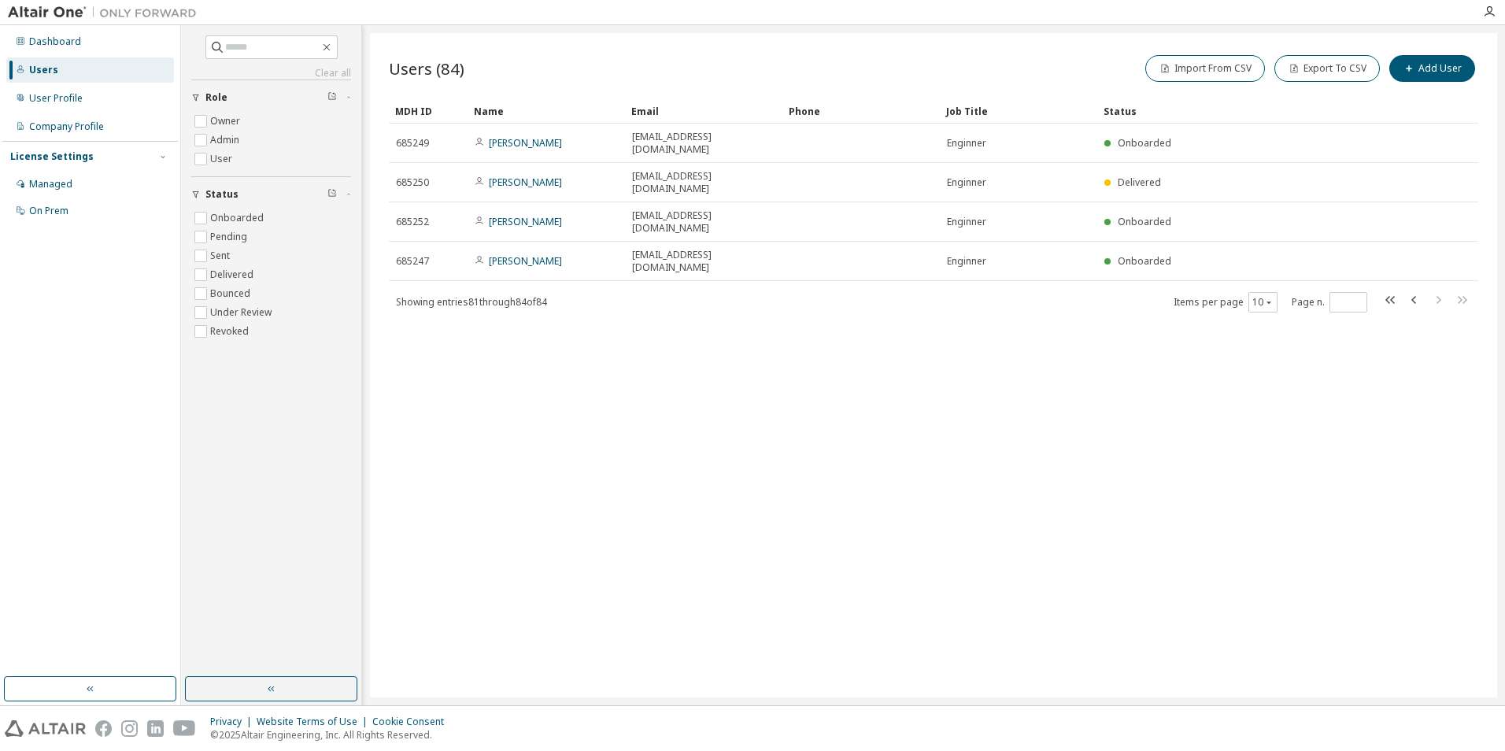
click at [1093, 372] on div "Users (84) Import From CSV Export To CSV Add User Clear Load Save Save As Field…" at bounding box center [933, 365] width 1127 height 664
click at [1410, 291] on icon "button" at bounding box center [1414, 300] width 19 height 19
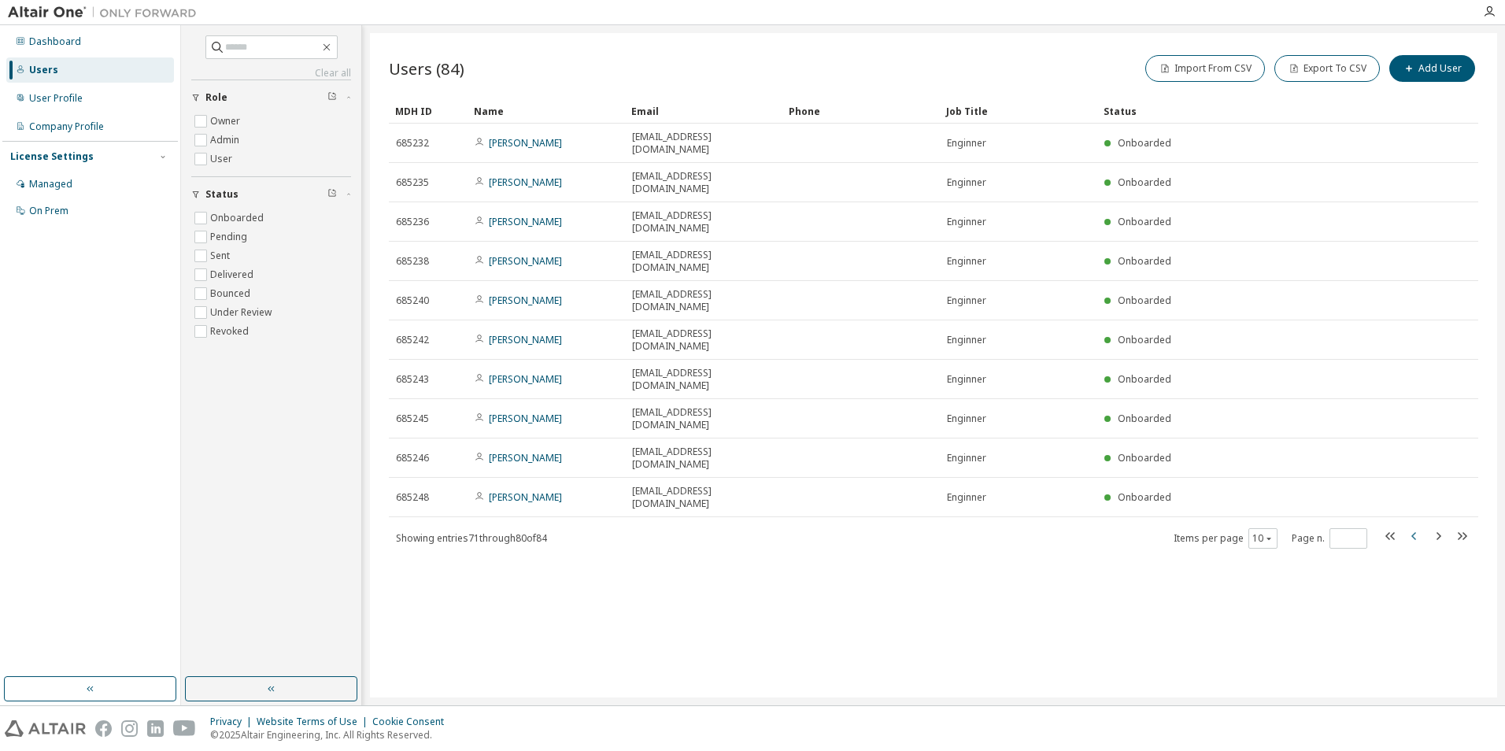
click at [1414, 532] on icon "button" at bounding box center [1414, 536] width 5 height 8
type input "*"
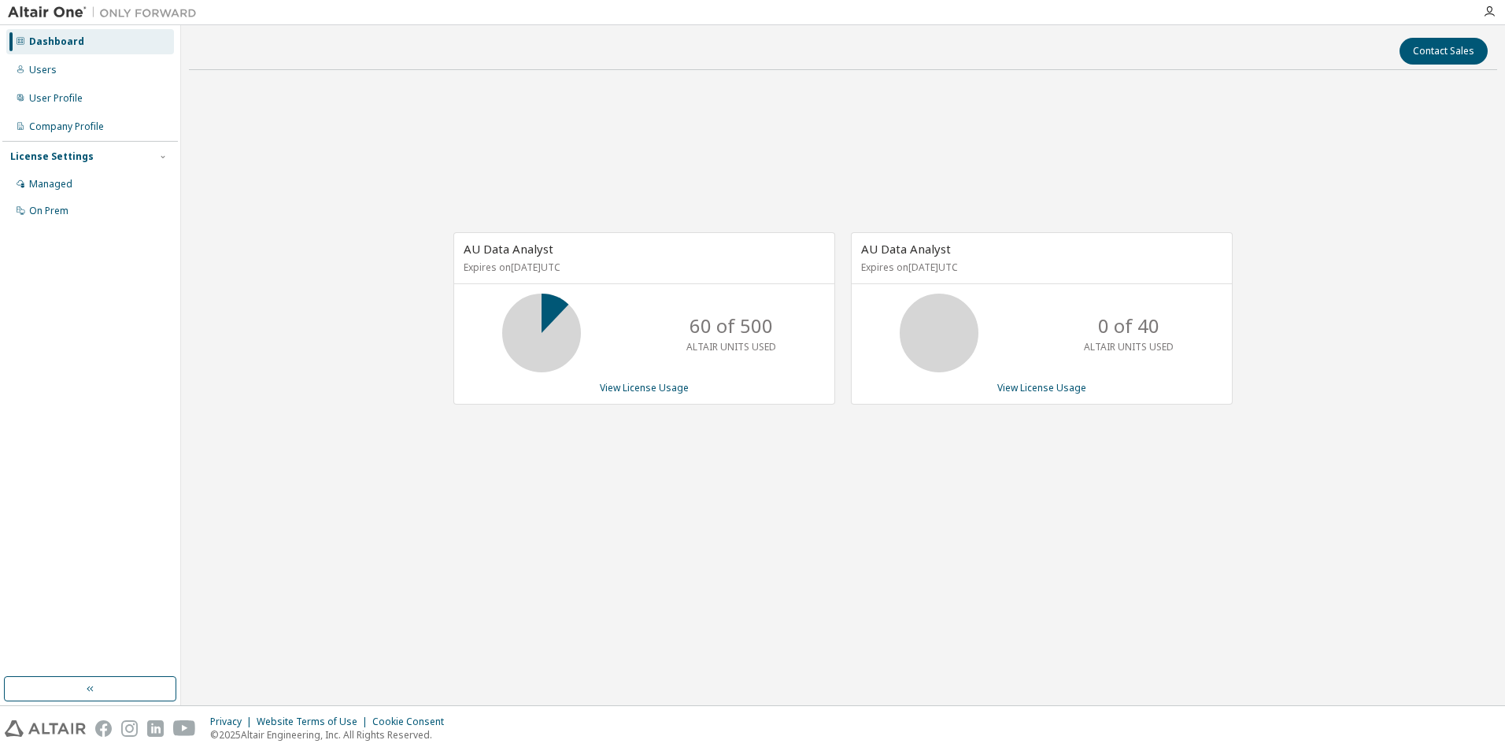
click at [849, 279] on div "AU Data Analyst Expires on August 9, 2026 UTC 0 of 40 ALTAIR UNITS USED View Li…" at bounding box center [1034, 326] width 398 height 189
click at [70, 73] on div "Users" at bounding box center [90, 69] width 168 height 25
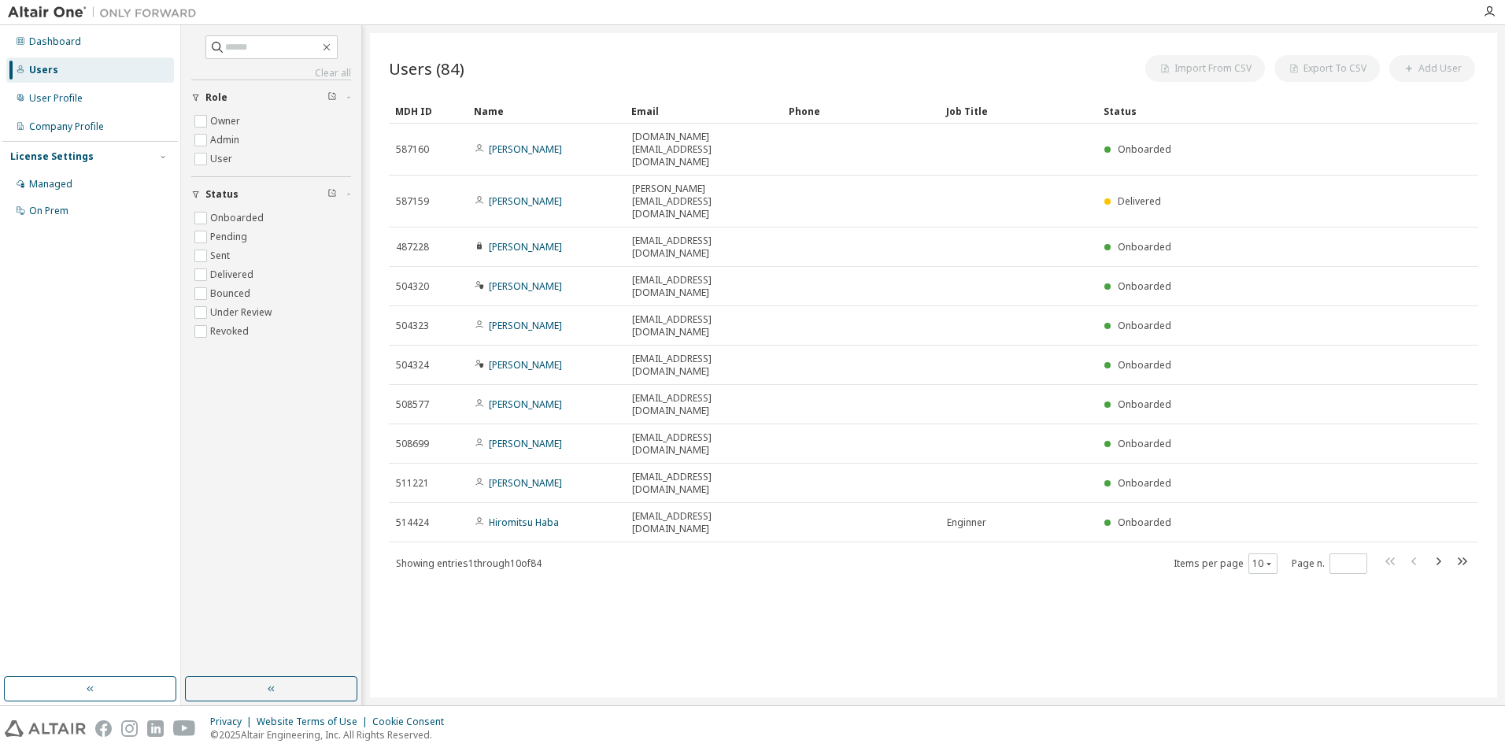
click at [1452, 552] on span at bounding box center [1427, 563] width 90 height 23
click at [1461, 557] on icon "button" at bounding box center [1462, 561] width 9 height 8
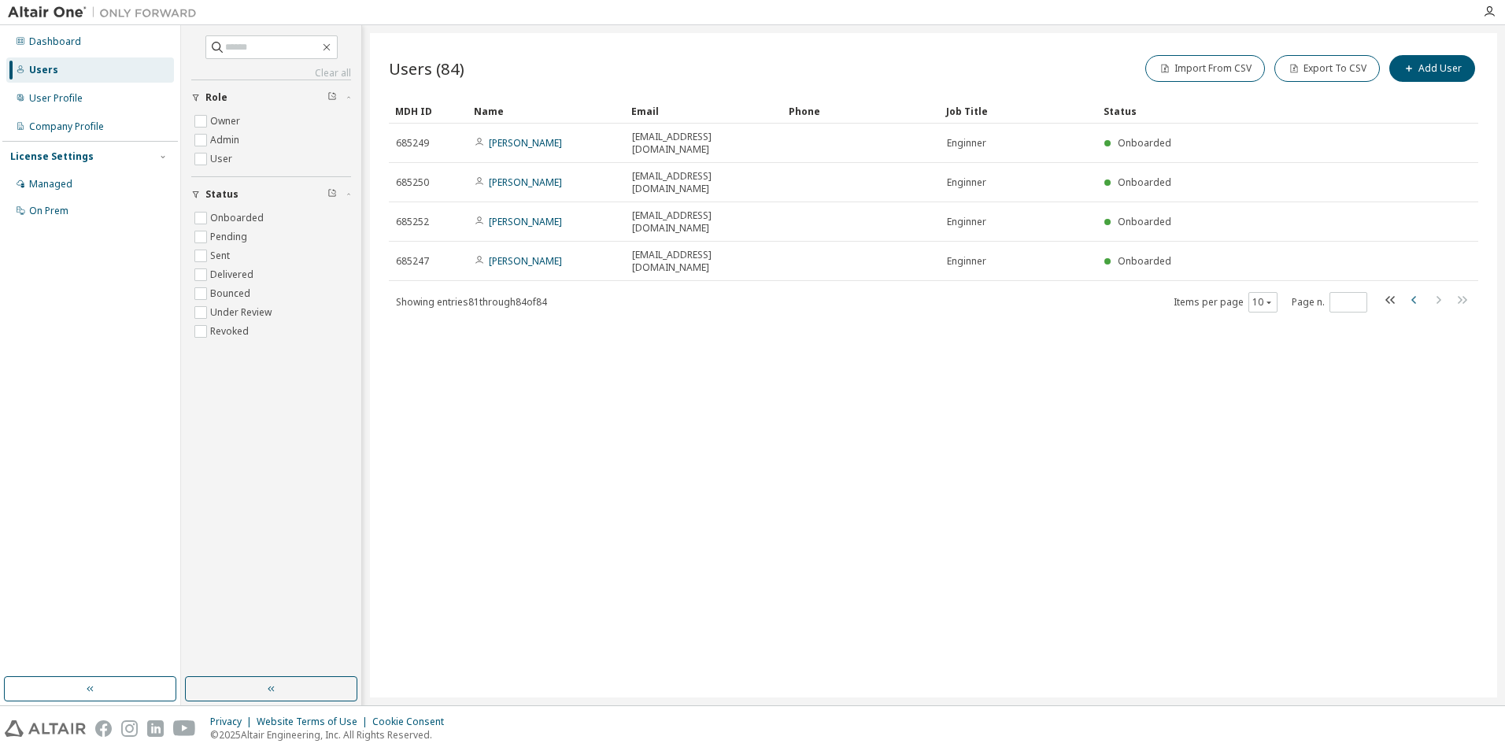
click at [1417, 291] on icon "button" at bounding box center [1414, 300] width 19 height 19
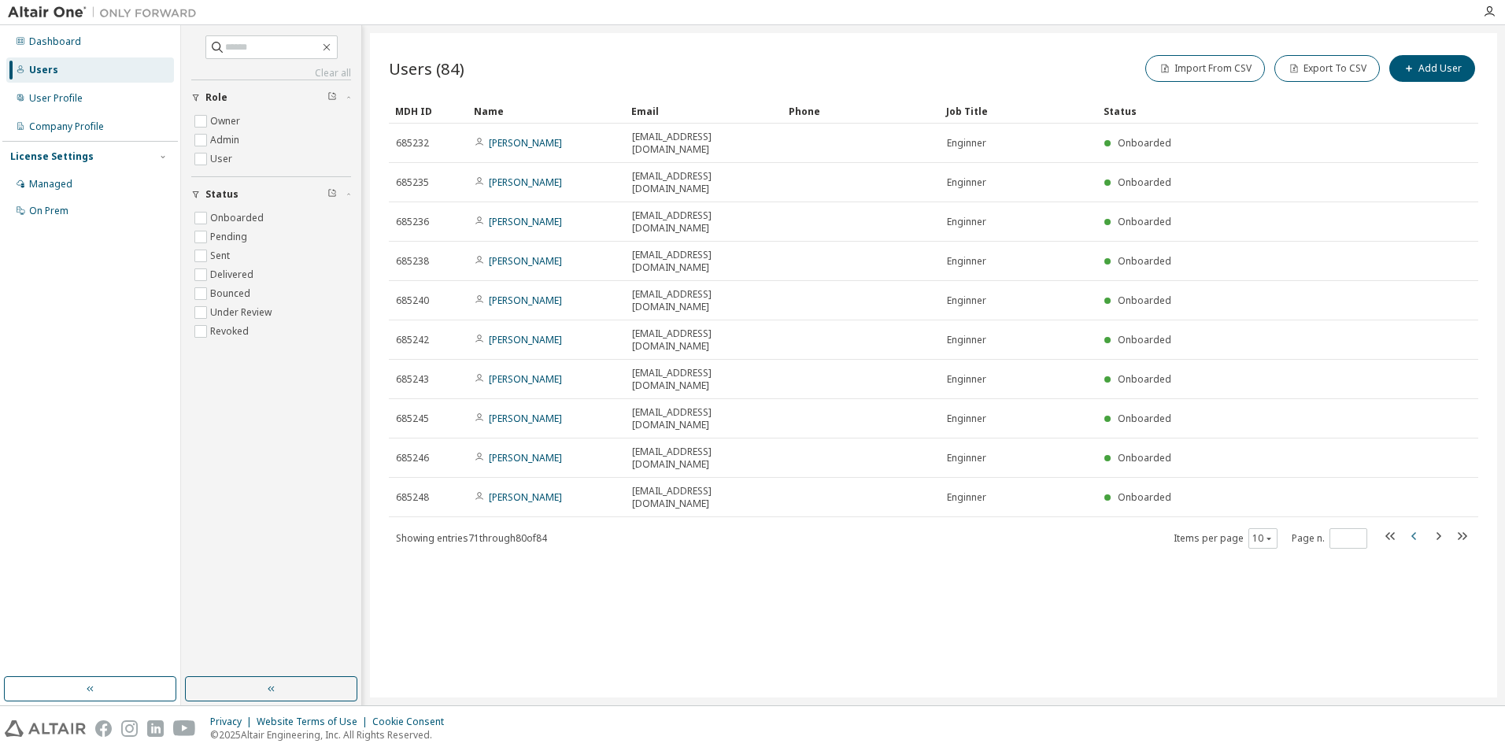
click at [1420, 527] on icon "button" at bounding box center [1414, 536] width 19 height 19
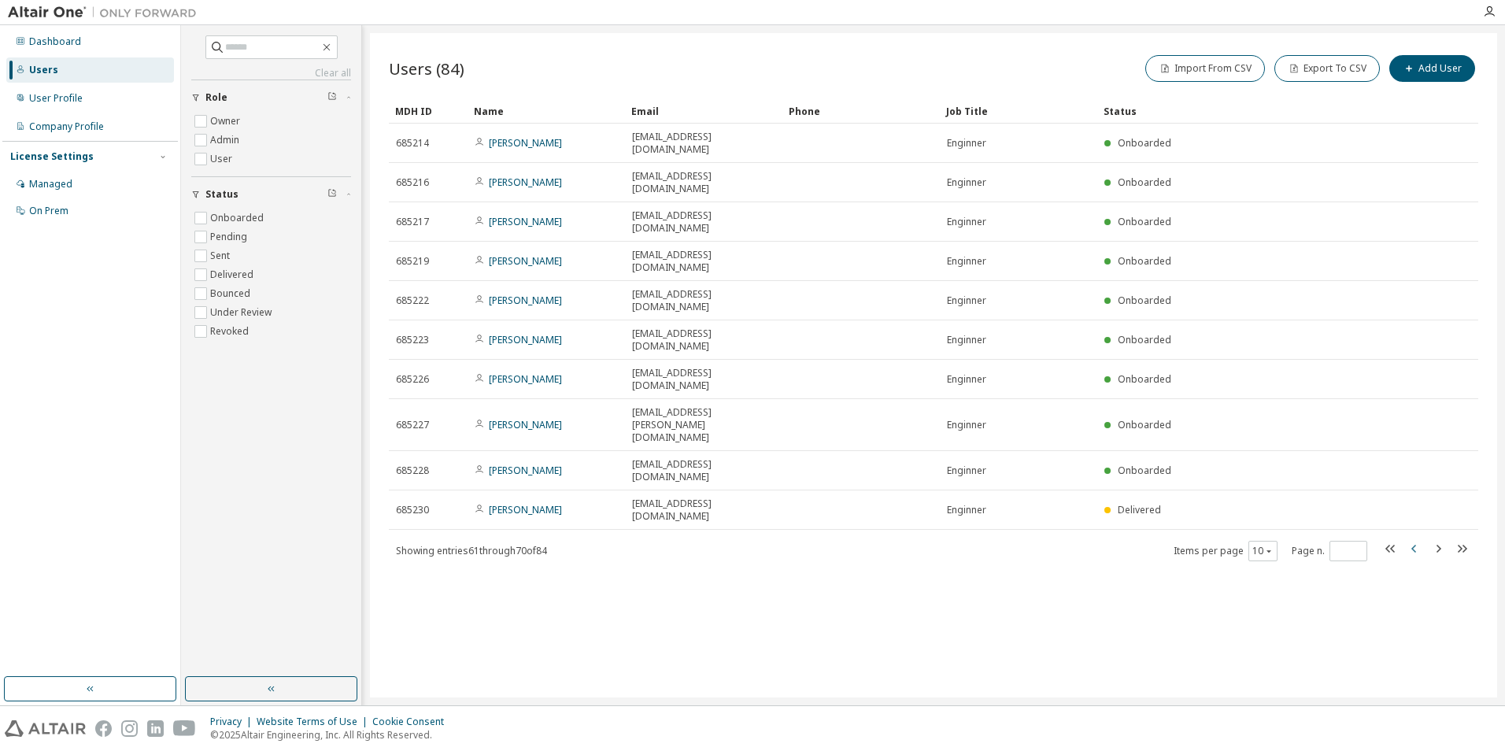
click at [1419, 539] on icon "button" at bounding box center [1414, 548] width 19 height 19
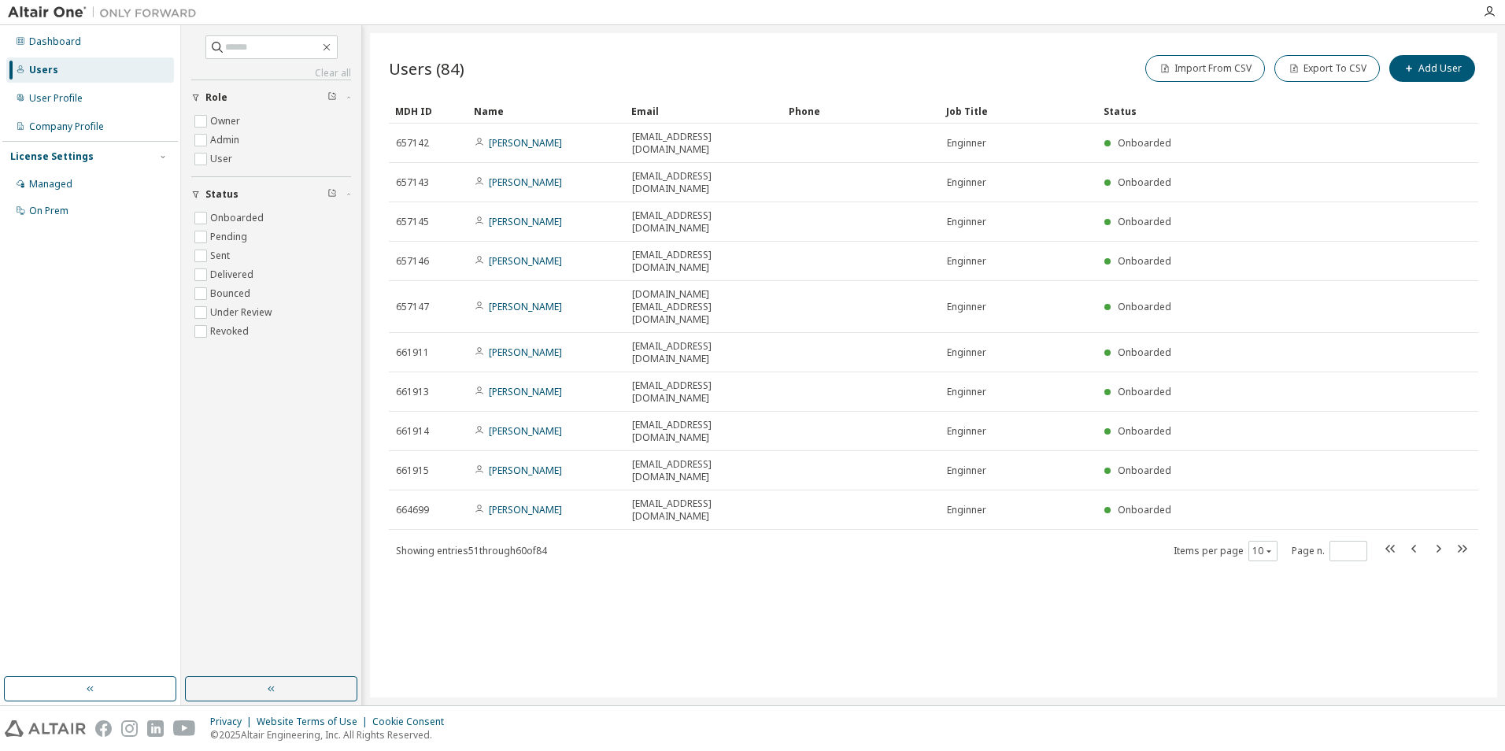
click at [1086, 485] on div "Users (84) Import From CSV Export To CSV Add User Clear Load Save Save As Field…" at bounding box center [933, 365] width 1127 height 664
click at [1442, 539] on icon "button" at bounding box center [1438, 548] width 19 height 19
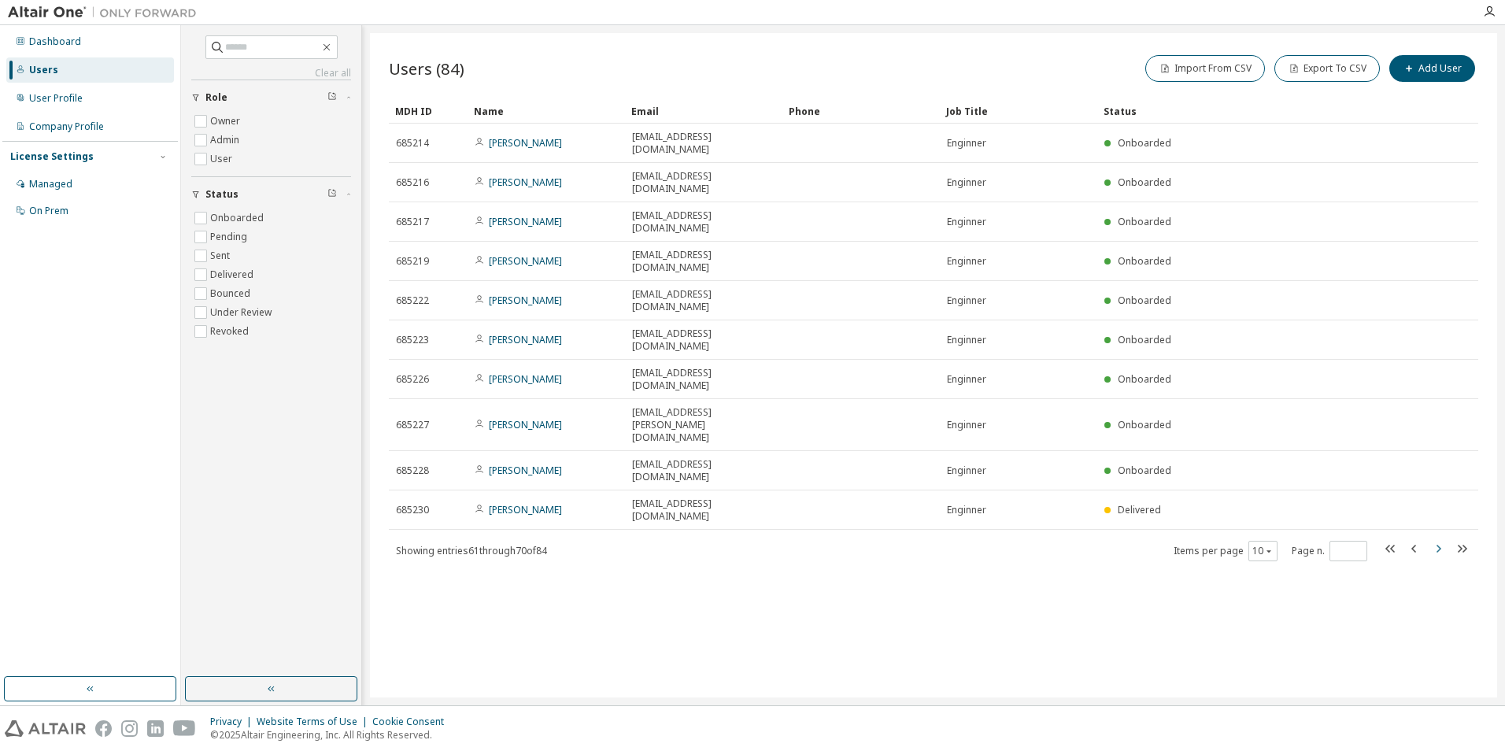
click at [1442, 539] on icon "button" at bounding box center [1438, 548] width 19 height 19
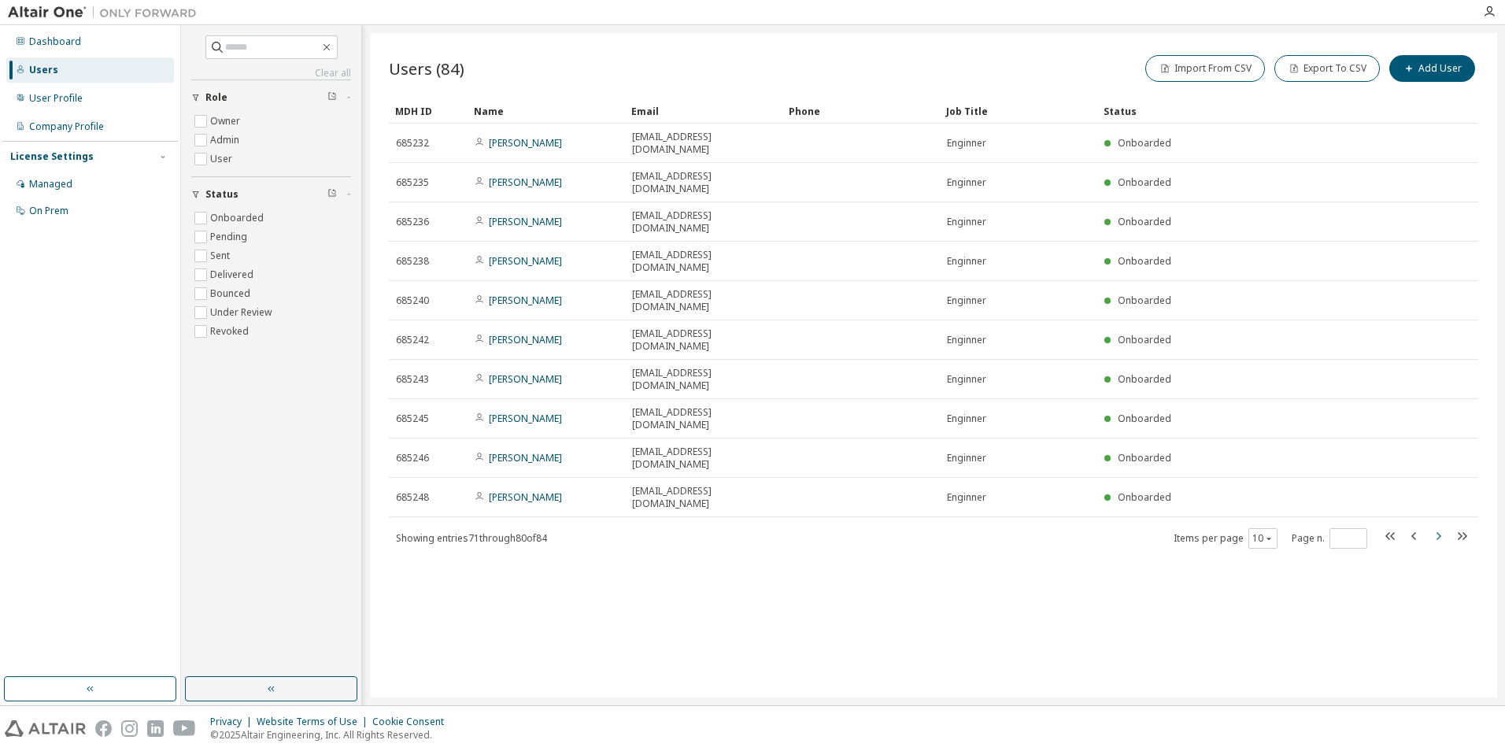
click at [1442, 527] on icon "button" at bounding box center [1438, 536] width 19 height 19
type input "*"
